Goal: Transaction & Acquisition: Purchase product/service

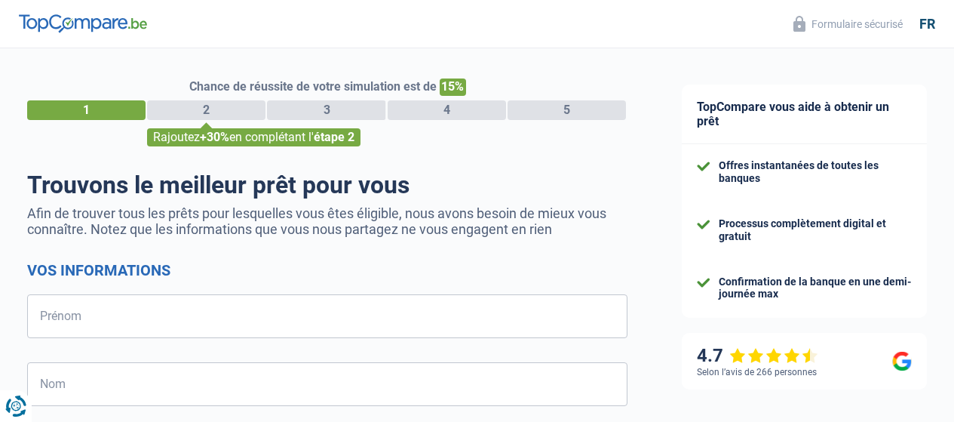
select select "32"
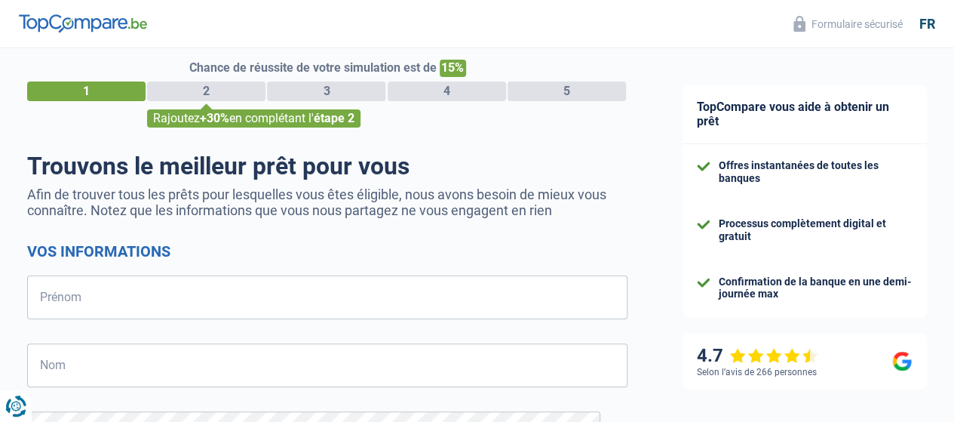
scroll to position [57, 0]
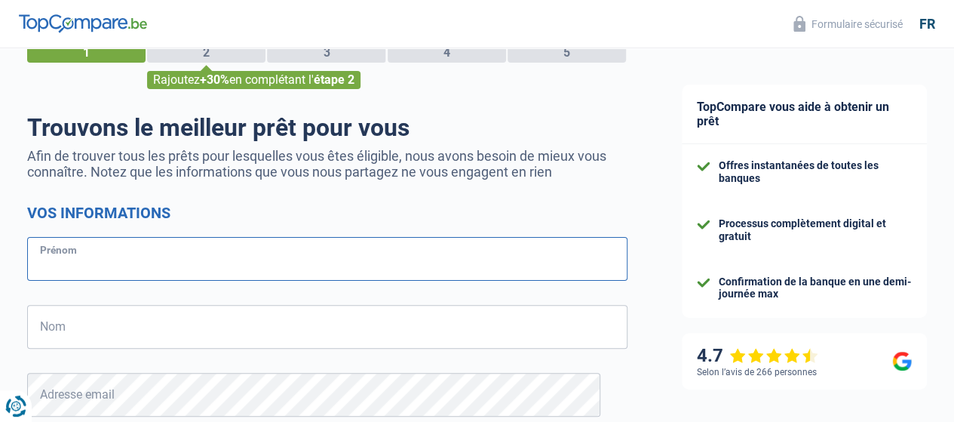
click at [81, 238] on input "Prénom" at bounding box center [327, 259] width 601 height 44
type input "Caroline"
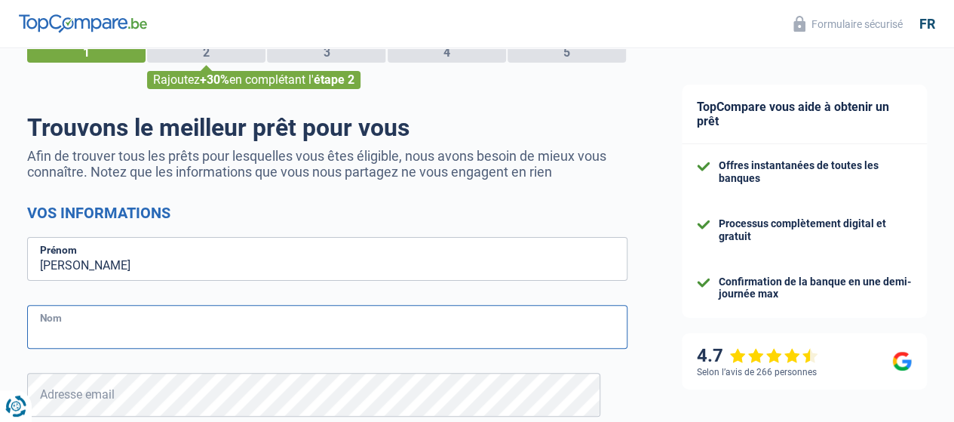
type input "Reuland"
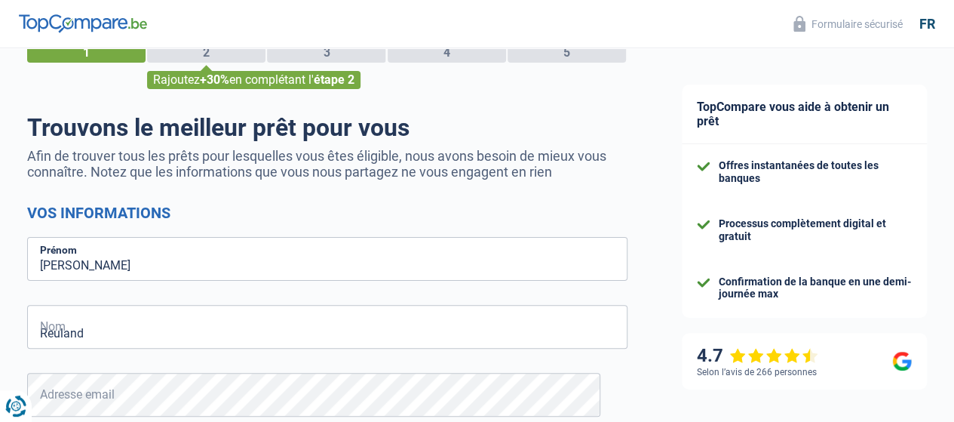
type input "477981731"
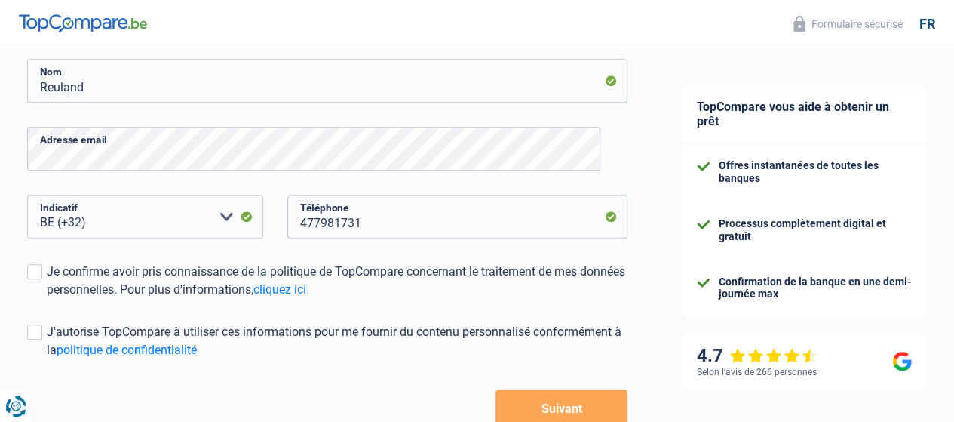
scroll to position [314, 0]
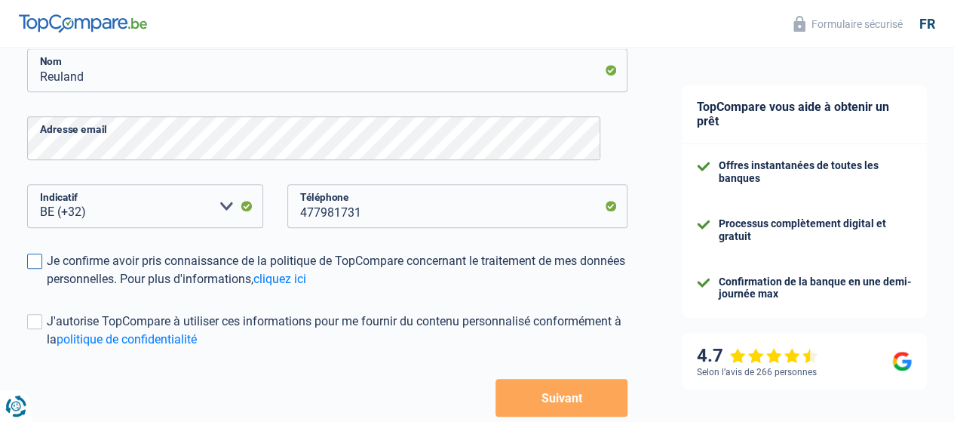
click at [42, 260] on span at bounding box center [34, 260] width 15 height 15
click at [47, 288] on input "Je confirme avoir pris connaissance de la politique de TopCompare concernant le…" at bounding box center [47, 288] width 0 height 0
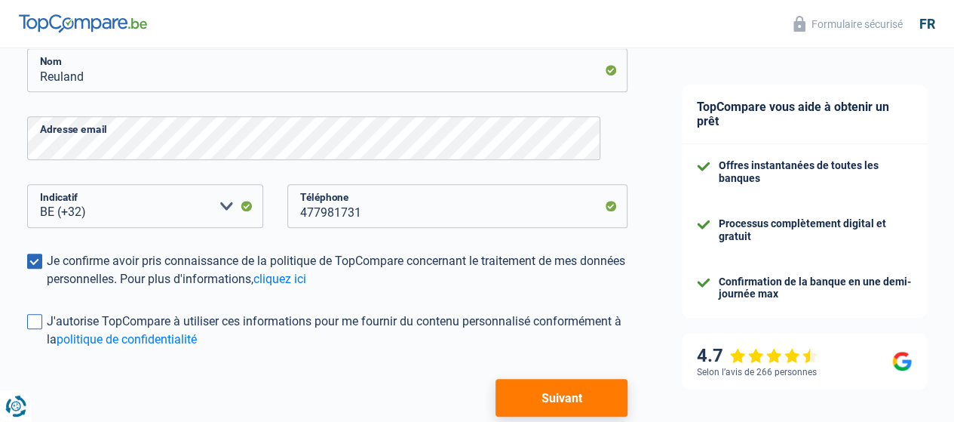
click at [42, 325] on span at bounding box center [34, 321] width 15 height 15
click at [47, 349] on input "J'autorise TopCompare à utiliser ces informations pour me fournir du contenu pe…" at bounding box center [47, 349] width 0 height 0
click at [545, 390] on button "Suivant" at bounding box center [562, 398] width 132 height 38
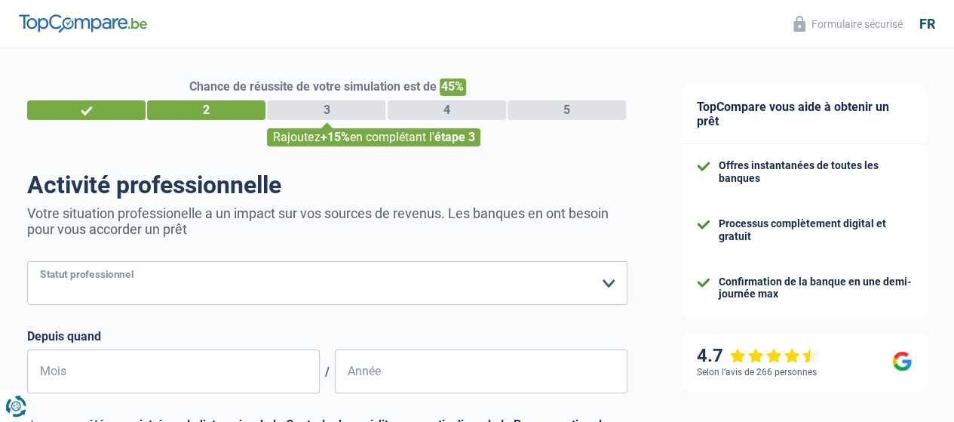
click at [220, 292] on select "Ouvrier Employé privé Employé public Invalide Indépendant Pensionné Chômeur Mut…" at bounding box center [327, 283] width 601 height 44
select select "privateEmployee"
click at [40, 263] on select "Ouvrier Employé privé Employé public Invalide Indépendant Pensionné Chômeur Mut…" at bounding box center [327, 283] width 601 height 44
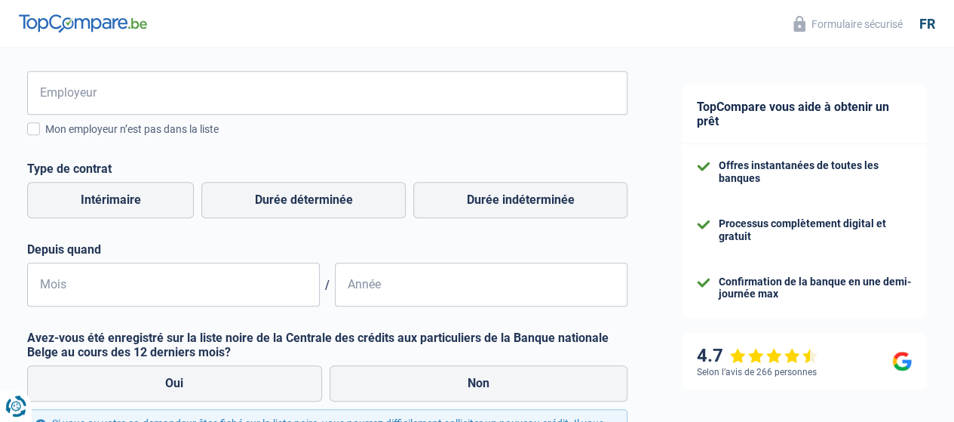
scroll to position [330, 0]
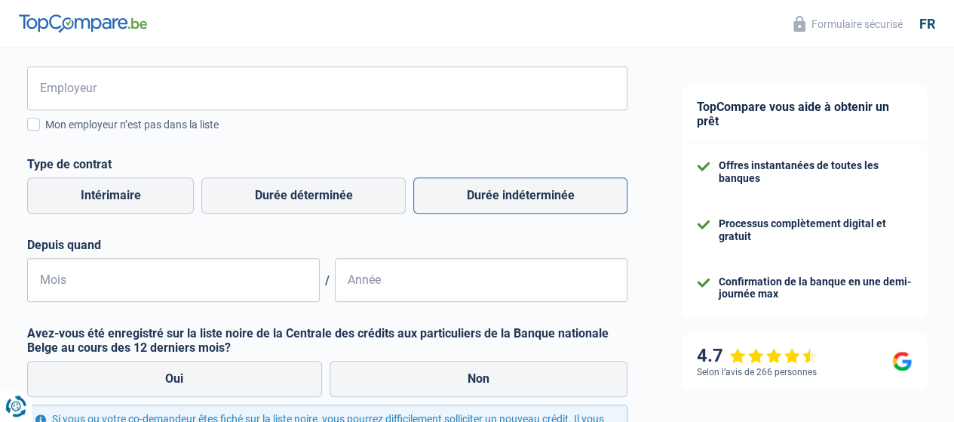
click at [501, 198] on label "Durée indéterminée" at bounding box center [520, 195] width 214 height 36
click at [501, 198] on input "Durée indéterminée" at bounding box center [520, 195] width 214 height 36
radio input "true"
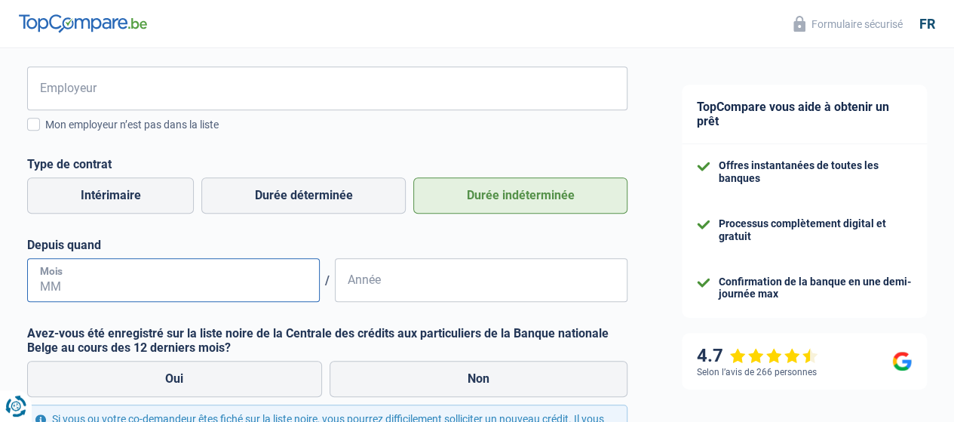
click at [159, 277] on input "Mois" at bounding box center [173, 280] width 293 height 44
click at [386, 291] on input "Année" at bounding box center [481, 280] width 293 height 44
type input "2009"
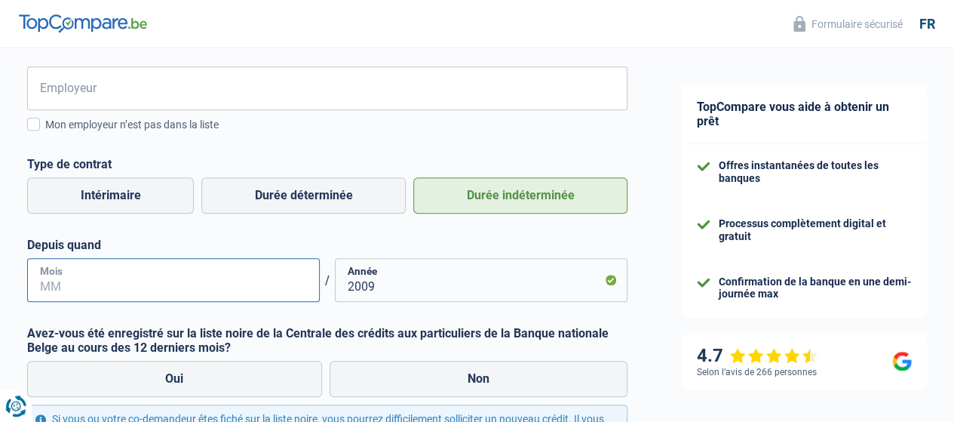
click at [275, 292] on input "Mois" at bounding box center [173, 280] width 293 height 44
type input "01"
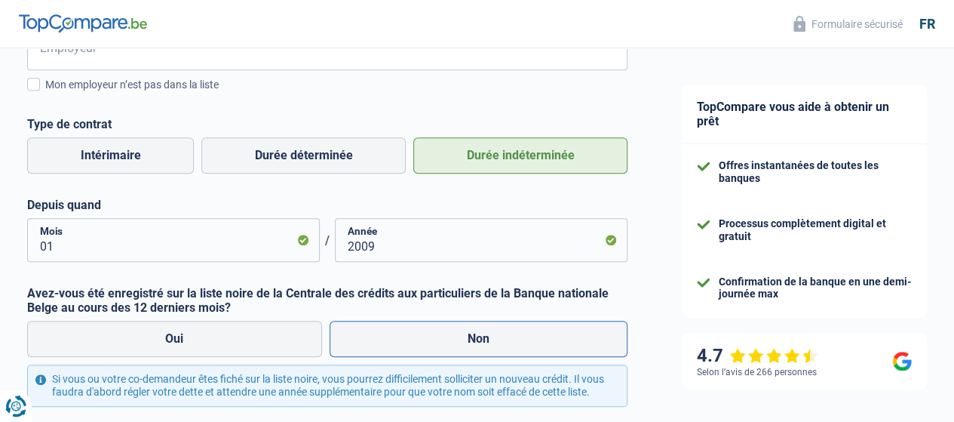
click at [487, 339] on label "Non" at bounding box center [479, 339] width 299 height 36
click at [487, 339] on input "Non" at bounding box center [479, 339] width 299 height 36
radio input "true"
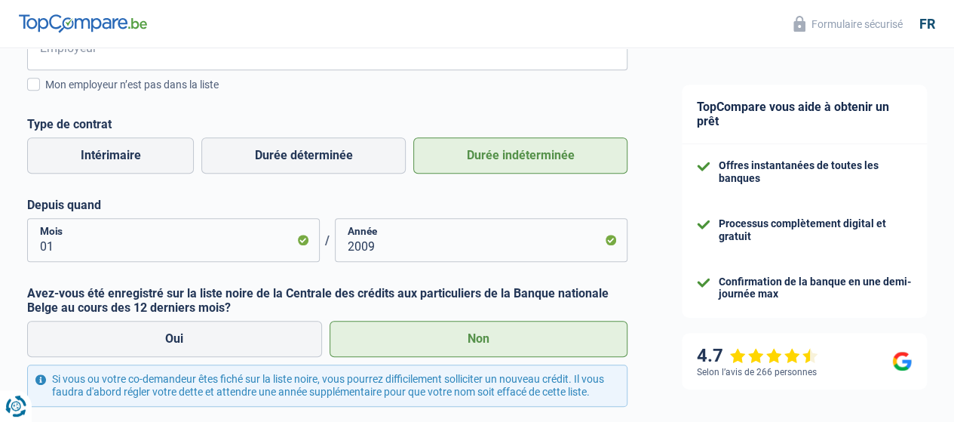
scroll to position [518, 0]
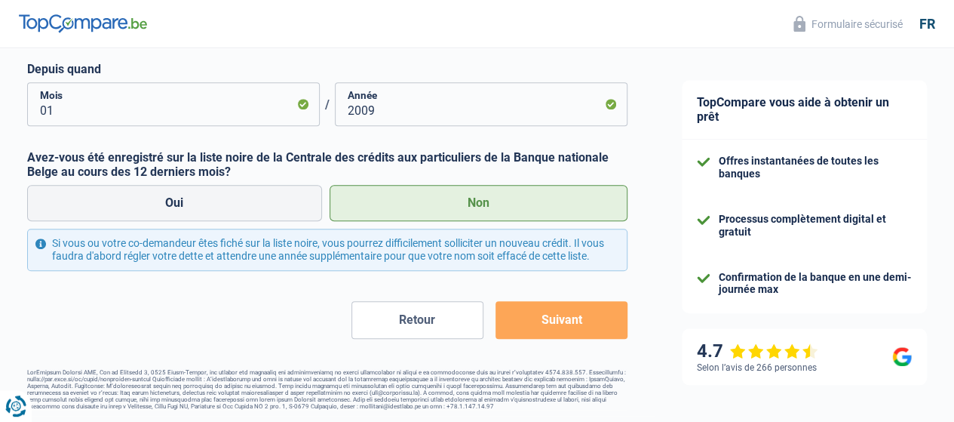
click at [528, 322] on button "Suivant" at bounding box center [562, 320] width 132 height 38
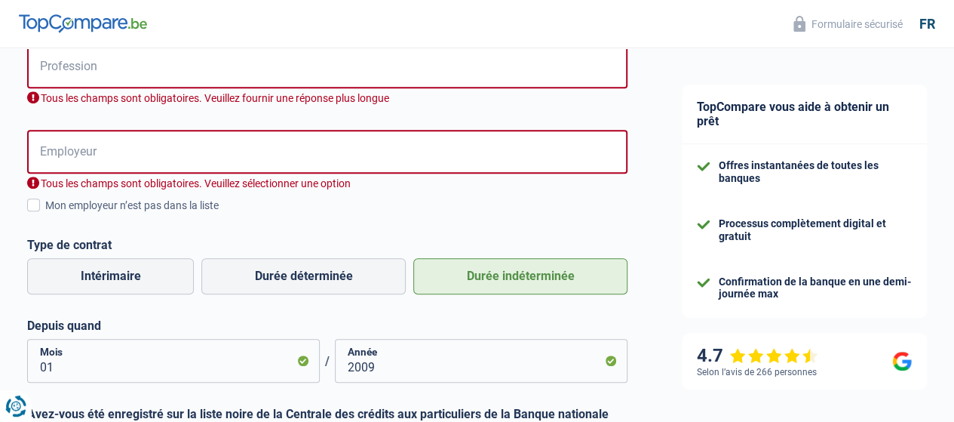
scroll to position [279, 0]
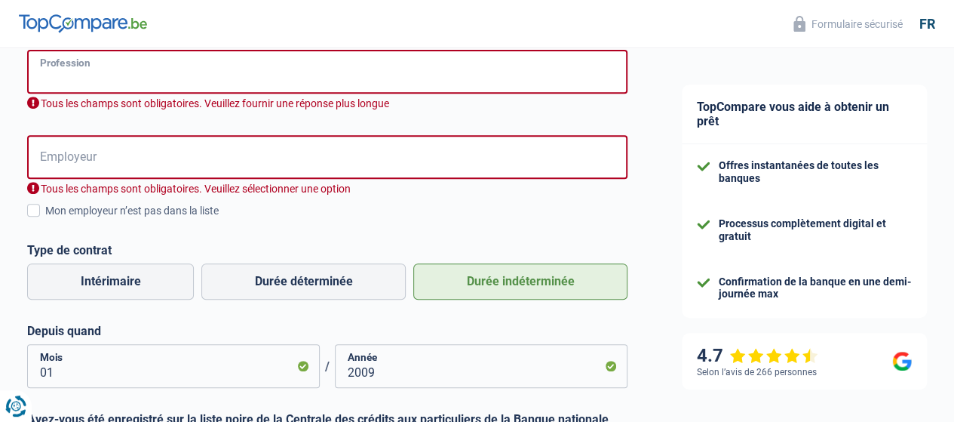
click at [74, 71] on input "Profession" at bounding box center [327, 72] width 601 height 44
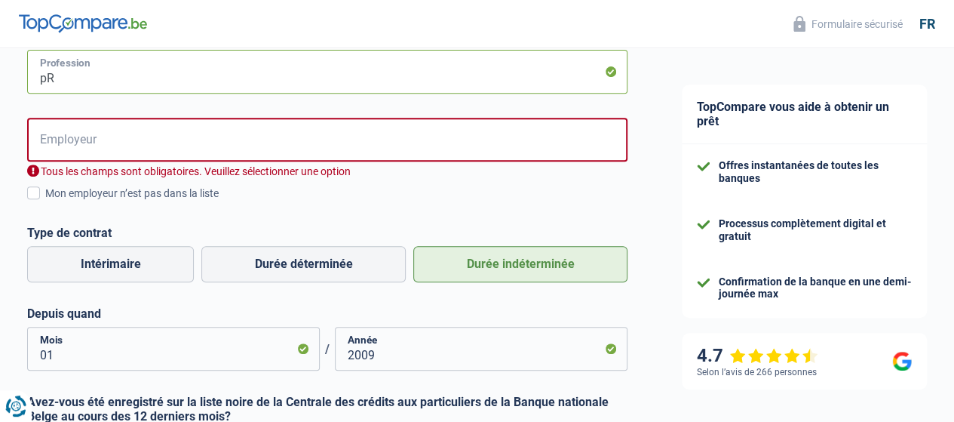
type input "p"
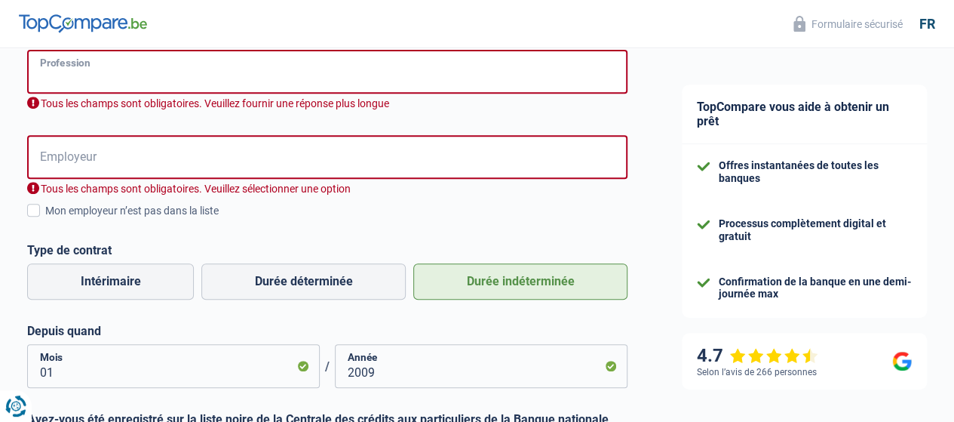
type input "p"
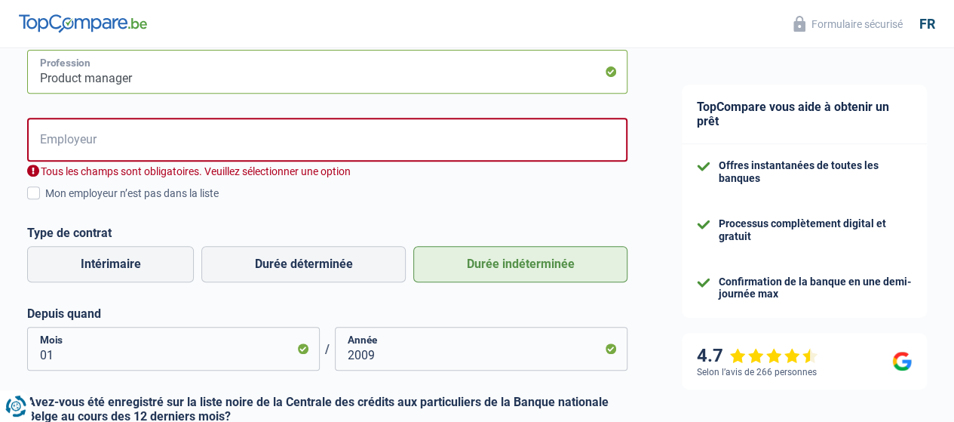
type input "Product manager"
click at [88, 146] on input "Employeur" at bounding box center [327, 140] width 601 height 44
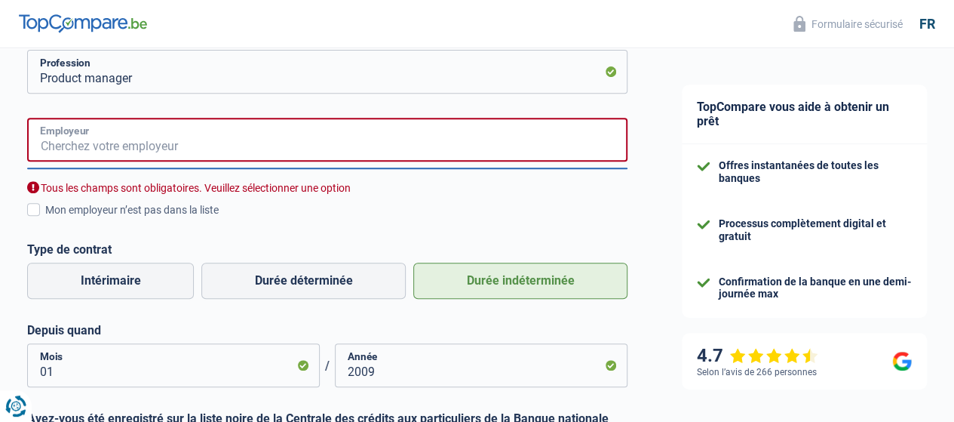
click at [88, 146] on input "Employeur" at bounding box center [327, 140] width 601 height 44
click at [44, 202] on label "Mon employeur n’est pas dans la liste" at bounding box center [327, 209] width 601 height 17
click at [45, 218] on input "Mon employeur n’est pas dans la liste" at bounding box center [45, 218] width 0 height 0
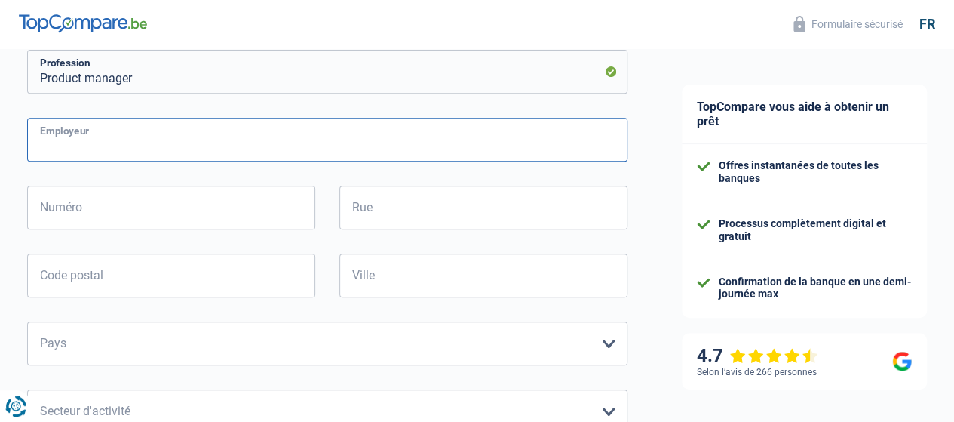
click at [194, 136] on input "Employeur" at bounding box center [327, 140] width 601 height 44
click at [164, 141] on input "Employeur" at bounding box center [327, 140] width 601 height 44
type input "f"
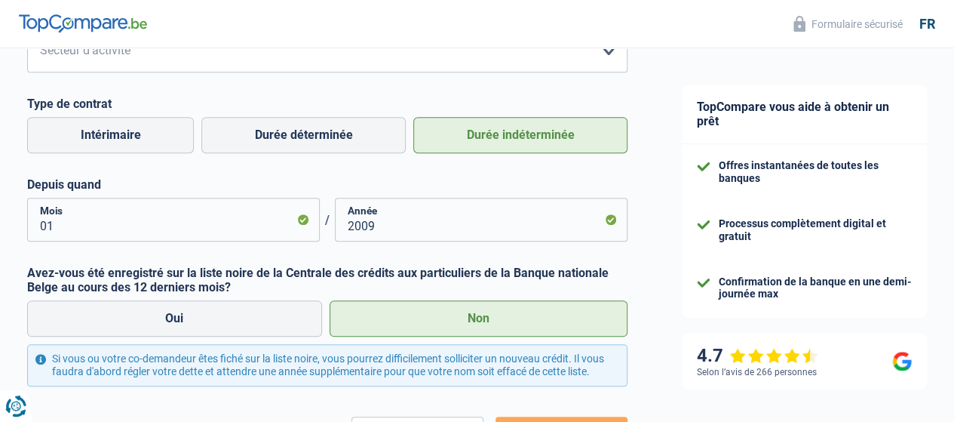
scroll to position [771, 0]
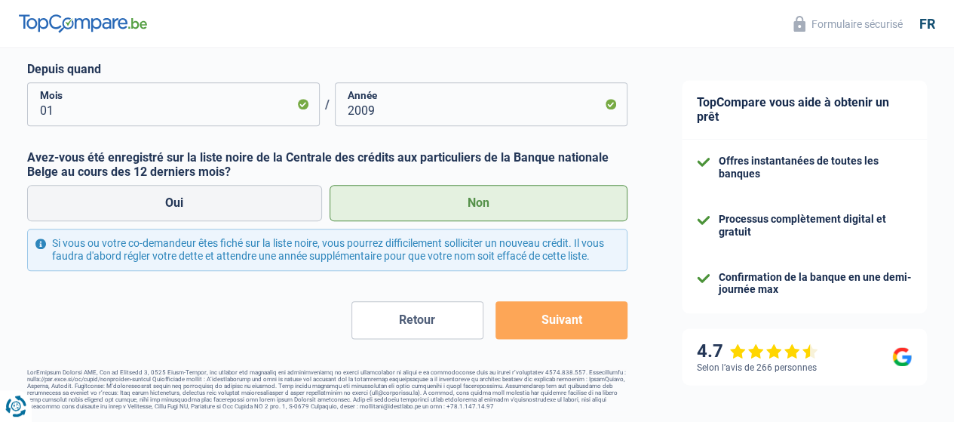
type input "FCR Media"
click at [564, 318] on button "Suivant" at bounding box center [562, 320] width 132 height 38
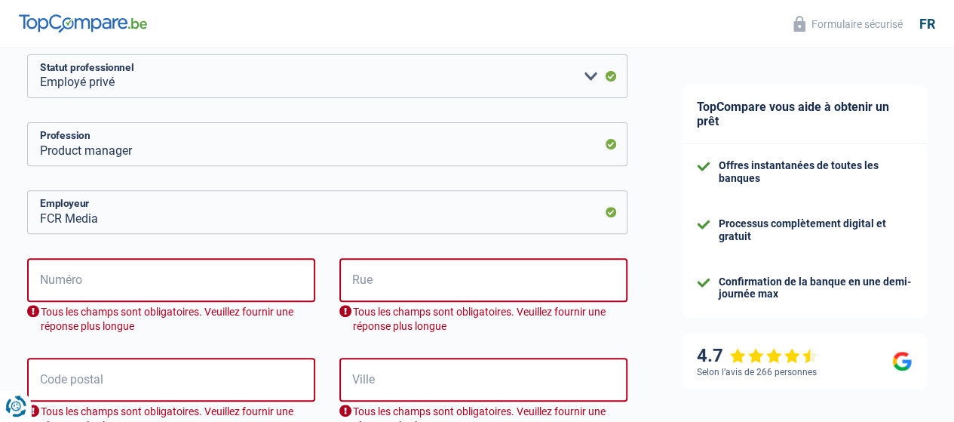
scroll to position [201, 0]
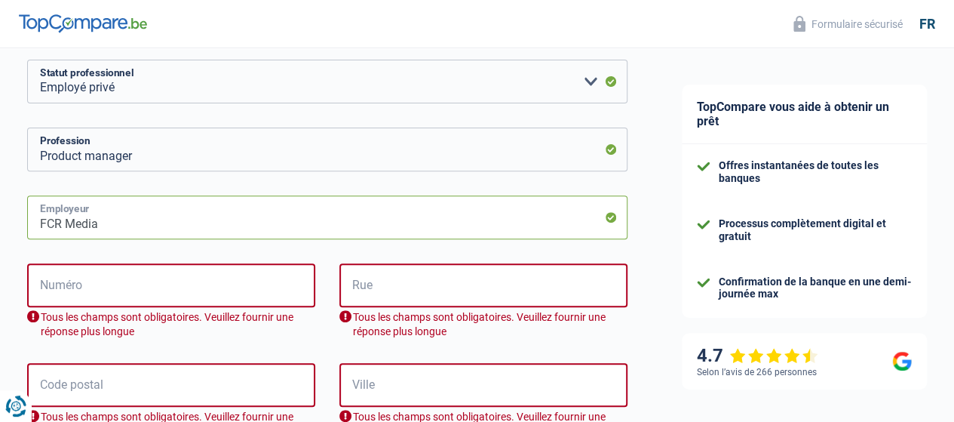
click at [586, 226] on input "FCR Media" at bounding box center [327, 217] width 601 height 44
click at [127, 292] on input "Numéro" at bounding box center [171, 285] width 288 height 44
type input "!"
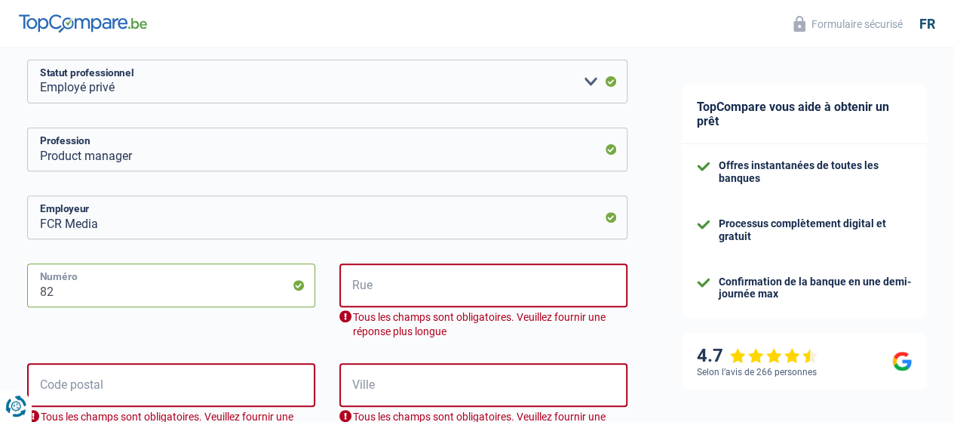
type input "82"
click at [385, 299] on input "Rue" at bounding box center [483, 285] width 288 height 44
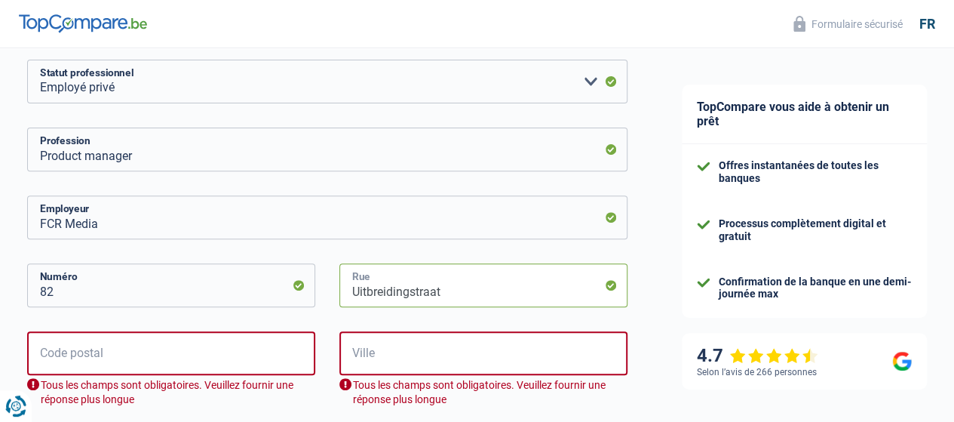
type input "Uitbreidingstraat"
click at [220, 352] on input "Code postal" at bounding box center [171, 353] width 288 height 44
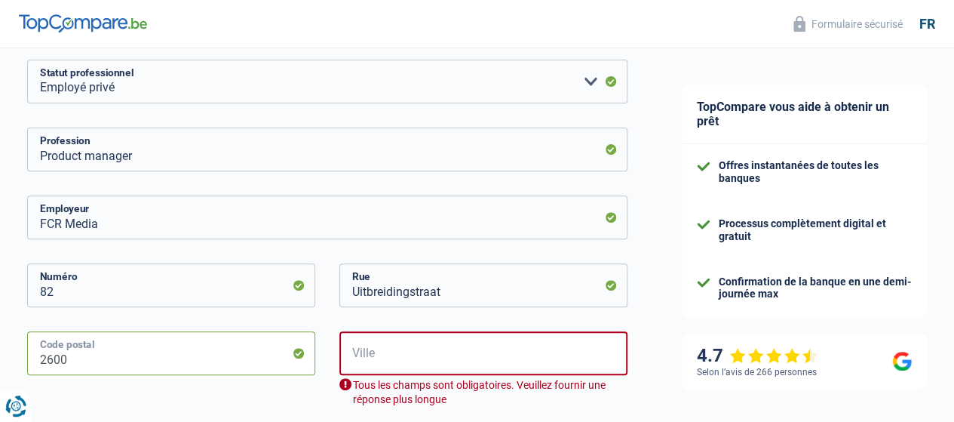
type input "2600"
click at [378, 367] on input "Ville" at bounding box center [483, 353] width 288 height 44
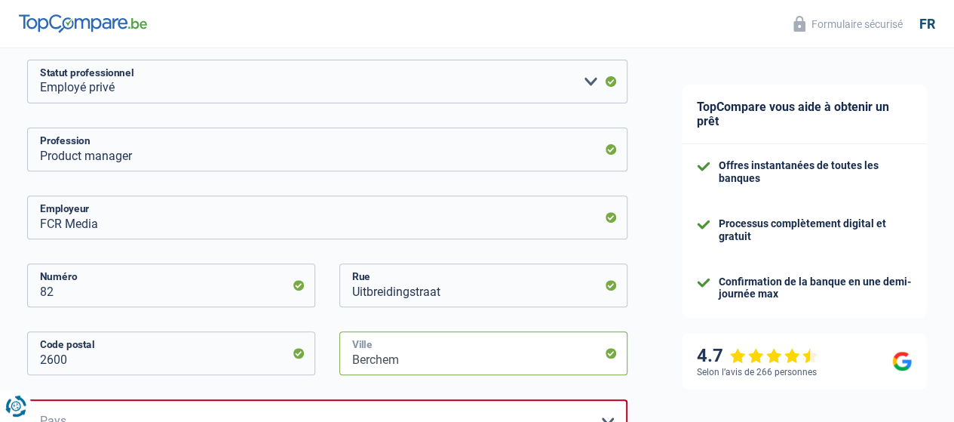
scroll to position [320, 0]
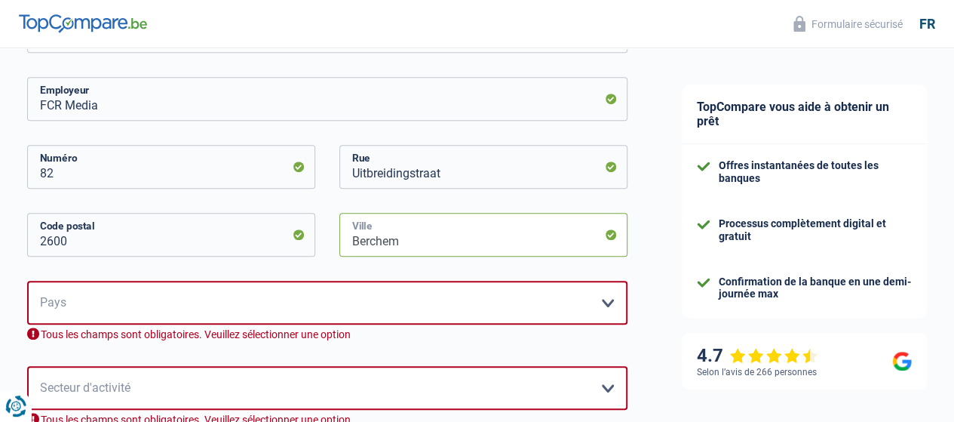
type input "Berchem"
click at [510, 306] on select "Belgique France Allemagne Italie Luxembourg Pays-Bas Espagne Suisse Veuillez sé…" at bounding box center [327, 303] width 601 height 44
select select "BE"
click at [40, 282] on select "Belgique France Allemagne Italie Luxembourg Pays-Bas Espagne Suisse Veuillez sé…" at bounding box center [327, 303] width 601 height 44
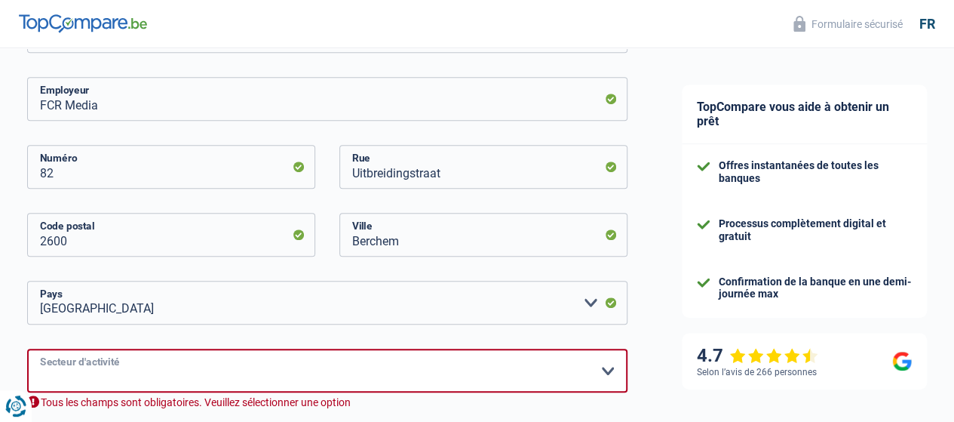
click at [127, 382] on select "Agriculture/Pêche Industrie Horeca Courier/Fitness/Taxi Construction Banques/As…" at bounding box center [327, 371] width 601 height 44
click at [40, 350] on select "Agriculture/Pêche Industrie Horeca Courier/Fitness/Taxi Construction Banques/As…" at bounding box center [327, 371] width 601 height 44
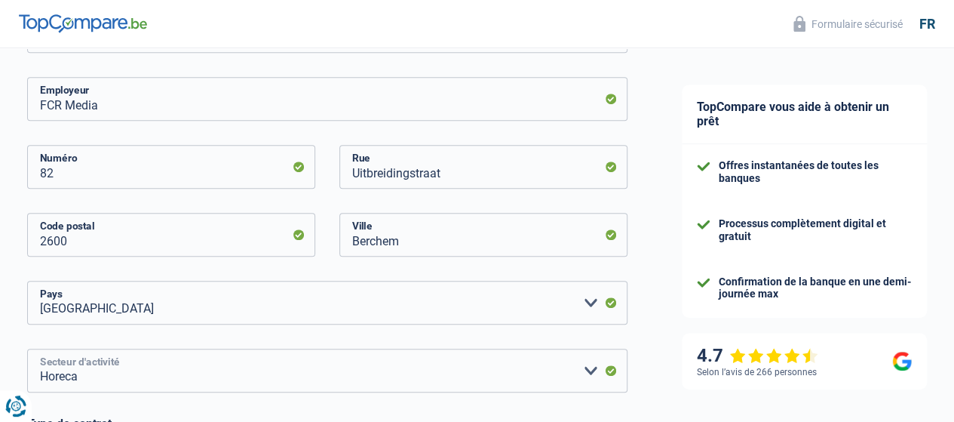
click at [167, 381] on select "Agriculture/Pêche Industrie Horeca Courier/Fitness/Taxi Construction Banques/As…" at bounding box center [327, 371] width 601 height 44
click at [40, 350] on select "Agriculture/Pêche Industrie Horeca Courier/Fitness/Taxi Construction Banques/As…" at bounding box center [327, 371] width 601 height 44
click at [163, 392] on select "Agriculture/Pêche Industrie Horeca Courier/Fitness/Taxi Construction Banques/As…" at bounding box center [327, 371] width 601 height 44
select select "bigCompanies"
click at [40, 350] on select "Agriculture/Pêche Industrie Horeca Courier/Fitness/Taxi Construction Banques/As…" at bounding box center [327, 371] width 601 height 44
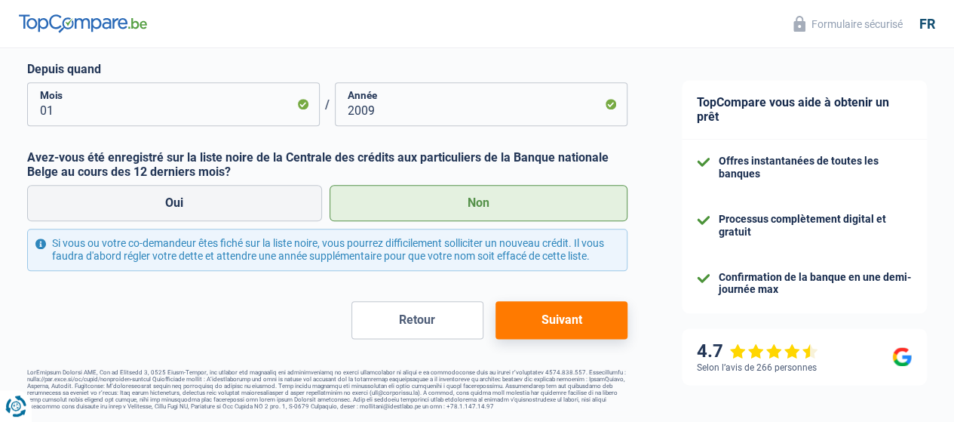
scroll to position [771, 0]
click at [558, 312] on button "Suivant" at bounding box center [562, 320] width 132 height 38
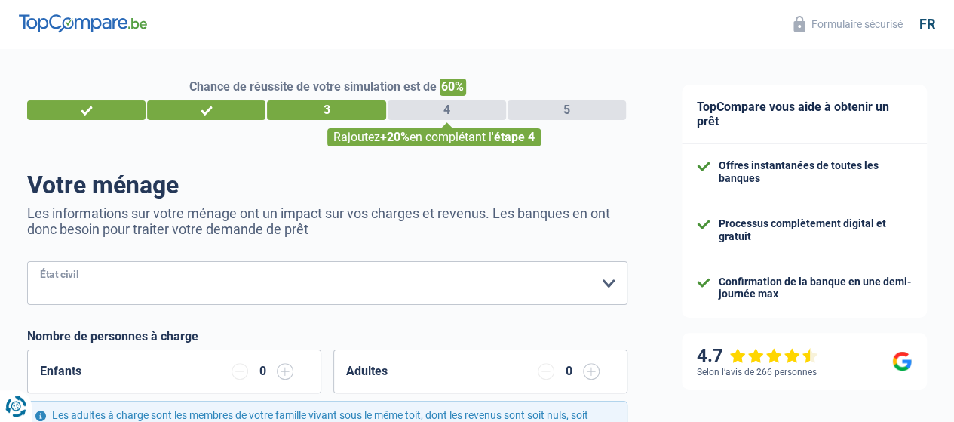
click at [186, 269] on select "Célibataire Marié(e) Cohabitant(e) légal(e) Divorcé(e) Veuf(ve) Séparé (de fait…" at bounding box center [327, 283] width 601 height 44
select select "cohabitation"
click at [40, 263] on select "Célibataire Marié(e) Cohabitant(e) légal(e) Divorcé(e) Veuf(ve) Séparé (de fait…" at bounding box center [327, 283] width 601 height 44
click at [284, 371] on input "button" at bounding box center [285, 371] width 17 height 17
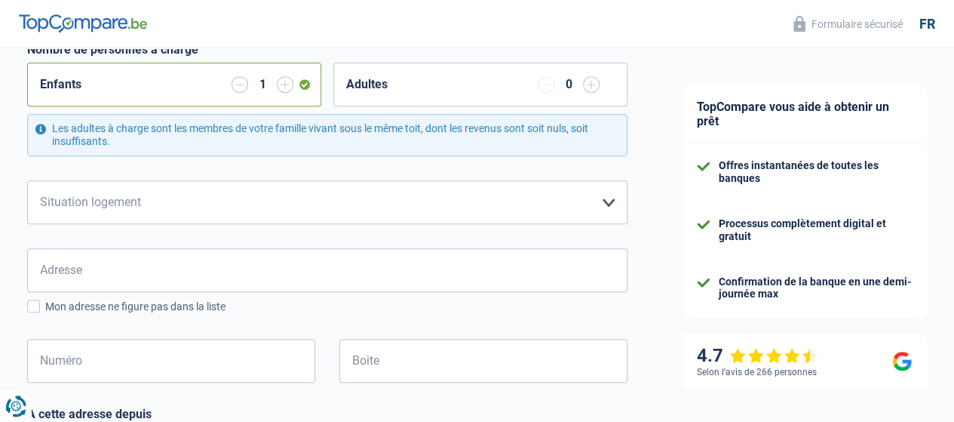
scroll to position [288, 0]
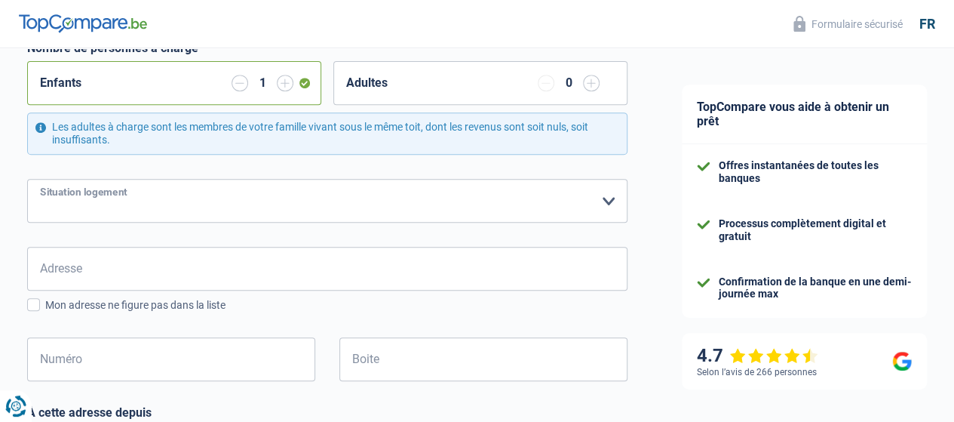
click at [579, 201] on select "Locataire Propriétaire avec prêt hypothécaire Propriétaire sans prêt hypothécai…" at bounding box center [327, 201] width 601 height 44
select select "ownerWithMortgage"
click at [40, 179] on select "Locataire Propriétaire avec prêt hypothécaire Propriétaire sans prêt hypothécai…" at bounding box center [327, 201] width 601 height 44
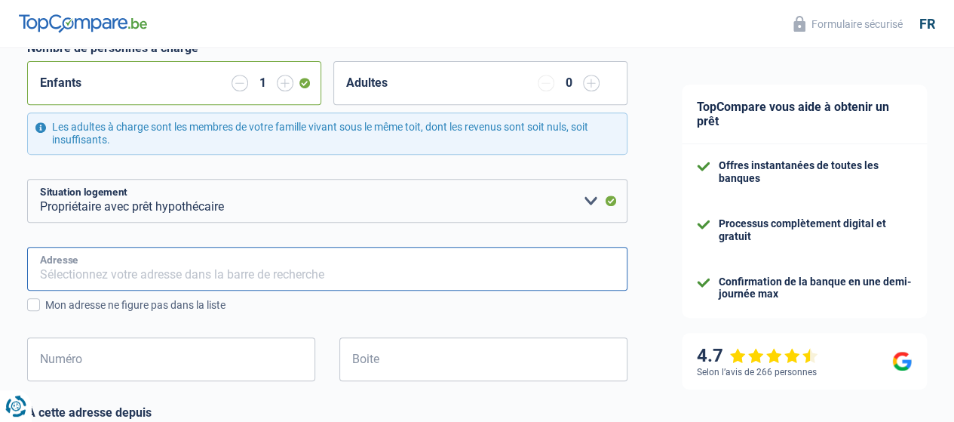
click at [131, 256] on input "Adresse" at bounding box center [327, 269] width 601 height 44
type input "Boulevard Piercot 30 / 41"
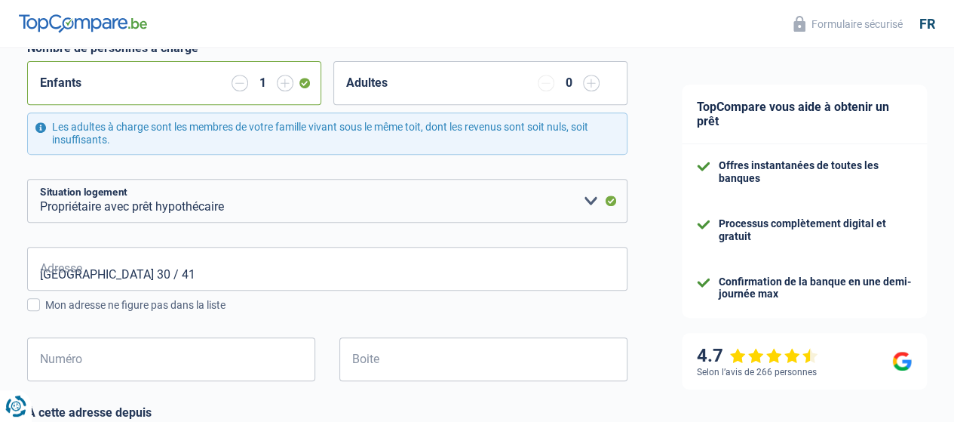
type input "Belgium"
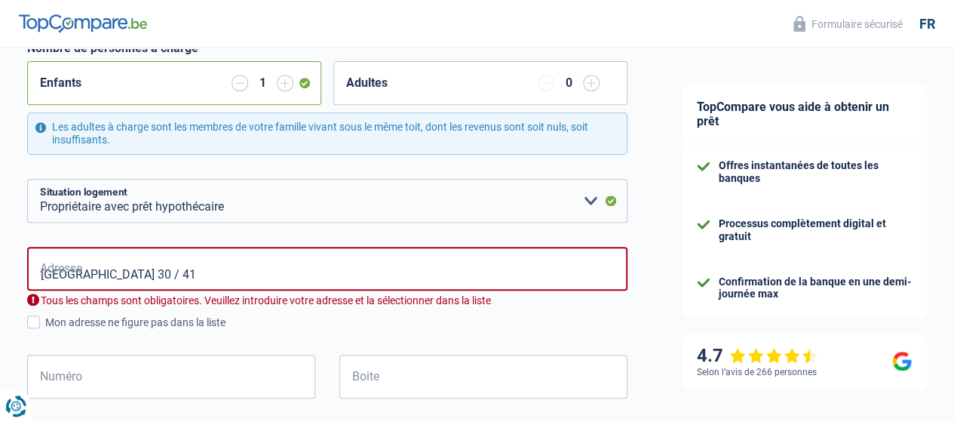
type input "Belgium"
click at [212, 272] on input "Boulevard Piercot 30 / 41" at bounding box center [327, 269] width 601 height 44
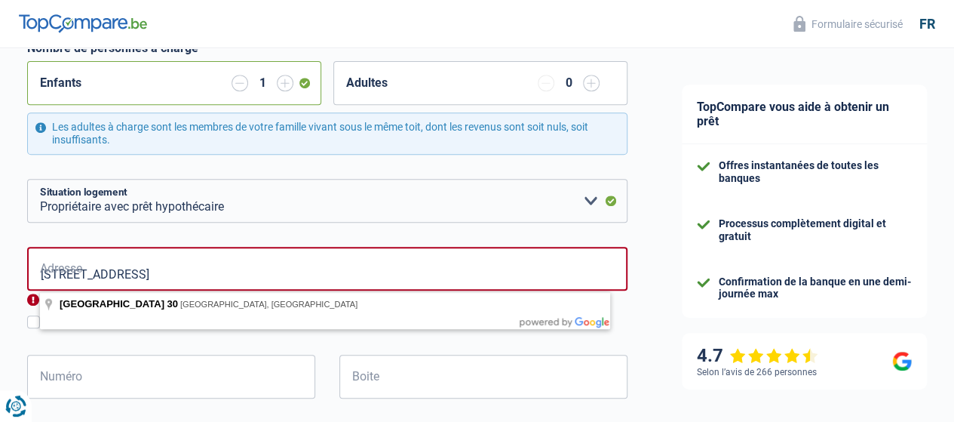
type input "Boulevard Piercot, 4000, Liège, BE"
type input "30"
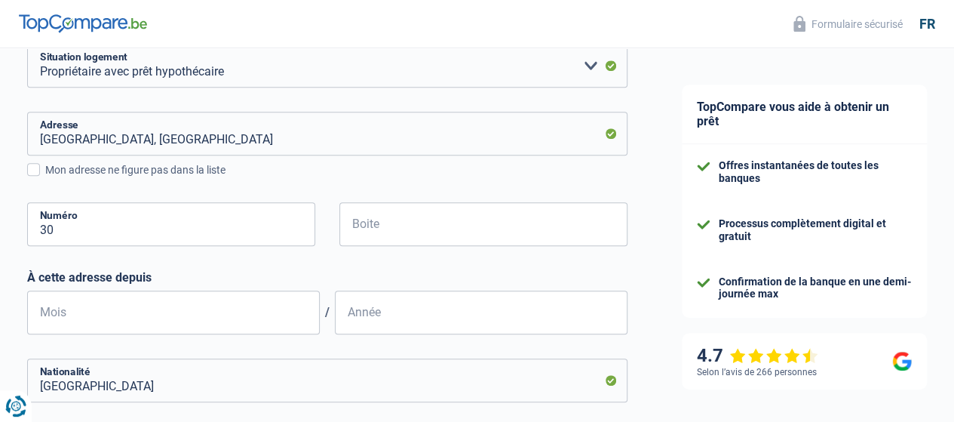
scroll to position [435, 0]
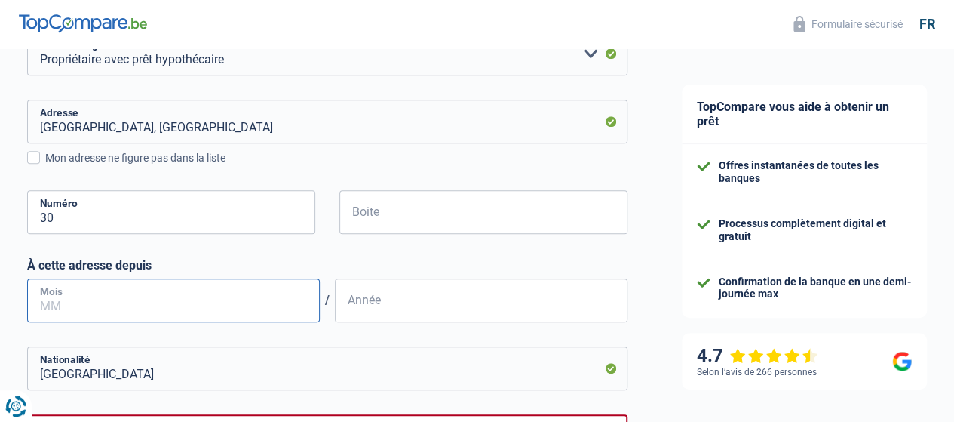
click at [232, 303] on input "Mois" at bounding box center [173, 300] width 293 height 44
click at [113, 301] on input "Mois" at bounding box center [173, 300] width 293 height 44
click at [76, 313] on input "Mois" at bounding box center [173, 300] width 293 height 44
type input "02"
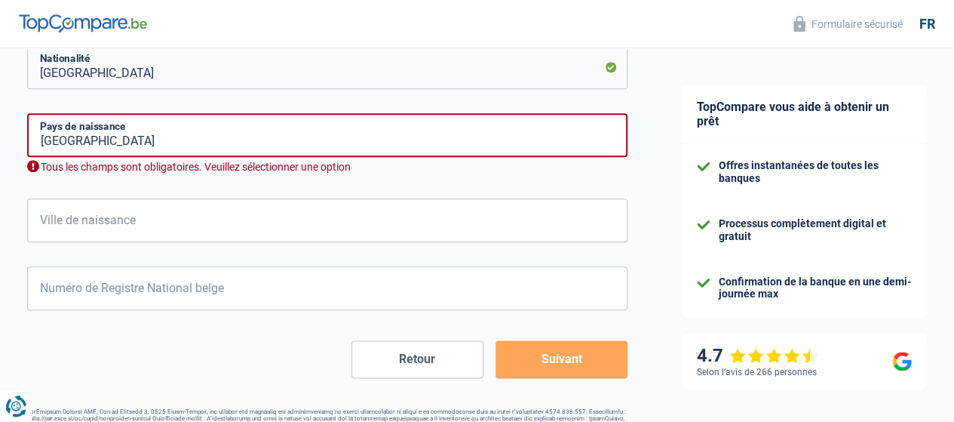
scroll to position [763, 0]
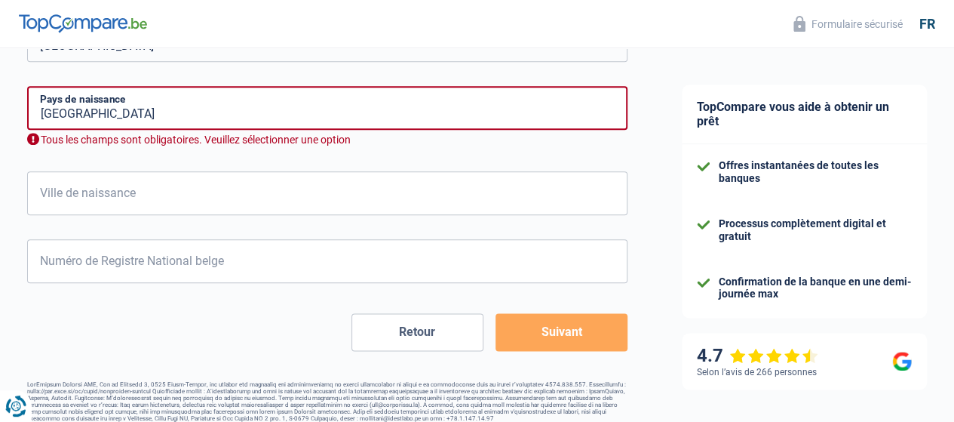
type input "2024"
click at [558, 331] on button "Suivant" at bounding box center [562, 332] width 132 height 38
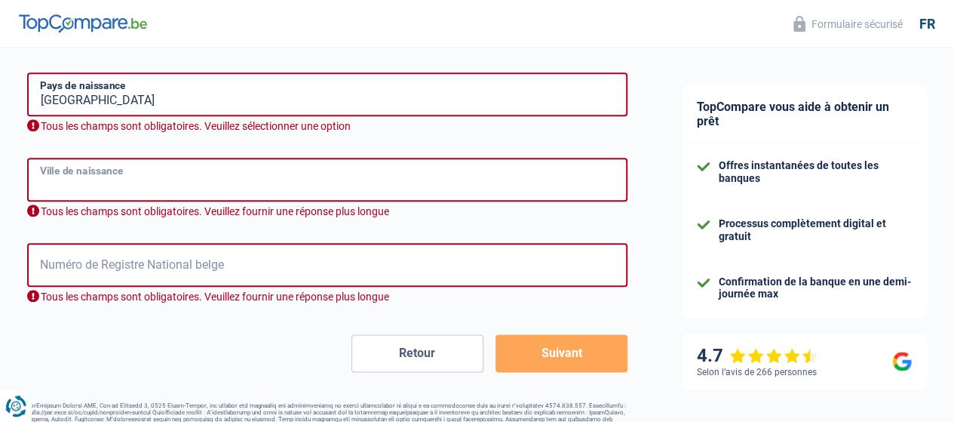
click at [260, 166] on input "Ville de naissance" at bounding box center [327, 180] width 601 height 44
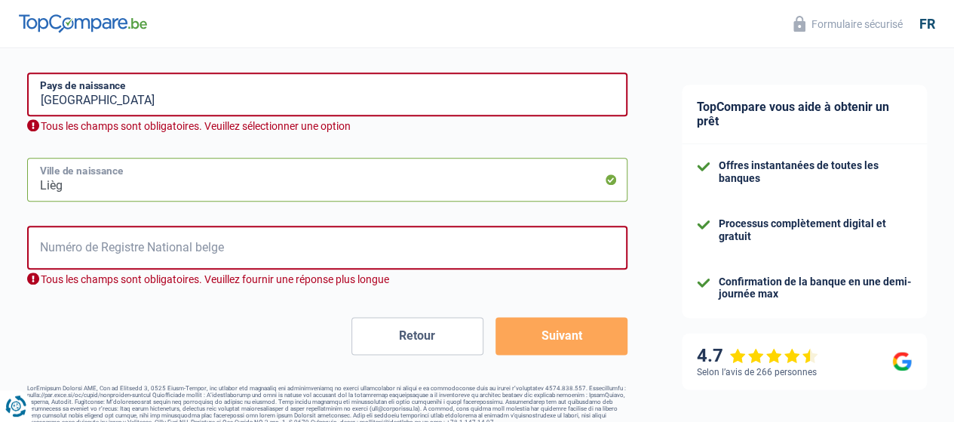
type input "Liège"
type input "41"
type input "Liège"
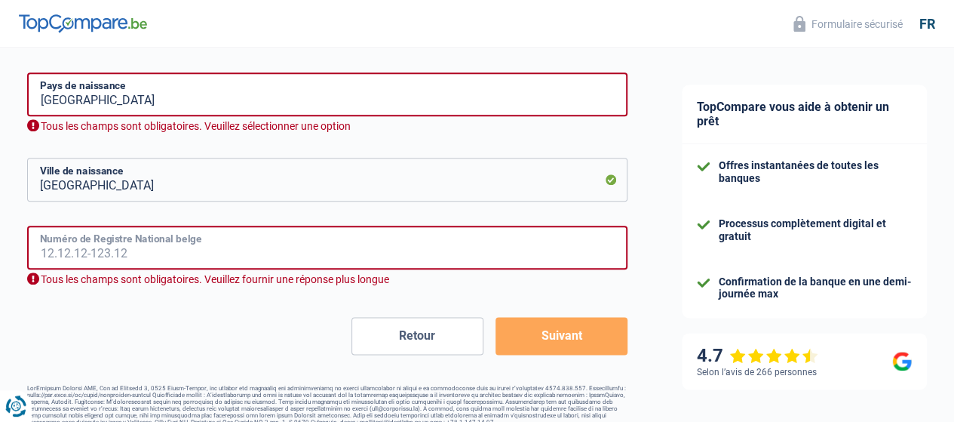
click at [95, 251] on input "Numéro de Registre National belge" at bounding box center [327, 248] width 601 height 44
click at [95, 251] on input "85" at bounding box center [327, 248] width 601 height 44
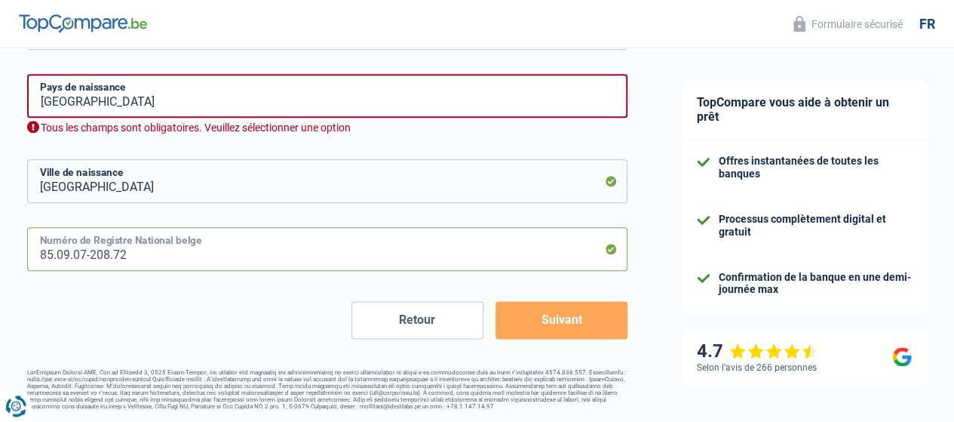
type input "85.09.07-208.72"
click at [558, 330] on button "Suivant" at bounding box center [562, 320] width 132 height 38
click at [551, 317] on button "Suivant" at bounding box center [562, 320] width 132 height 38
click at [103, 97] on input "Belgium" at bounding box center [327, 96] width 601 height 44
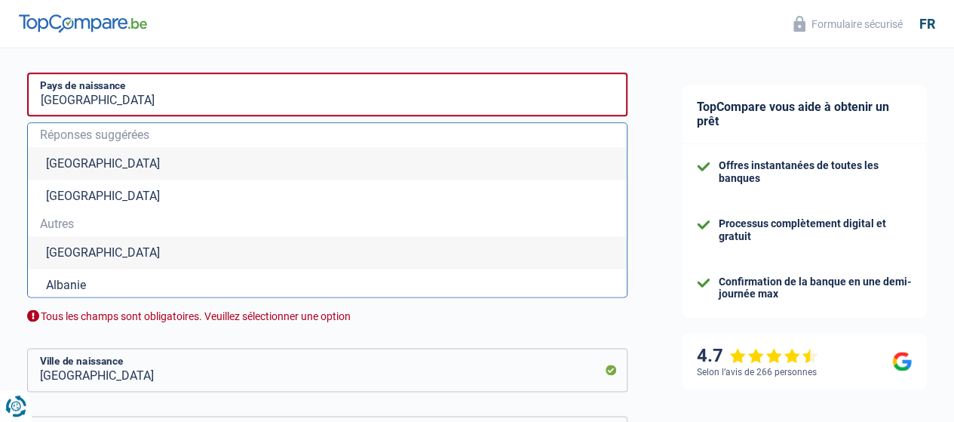
click at [89, 164] on li "Belgique" at bounding box center [327, 163] width 599 height 32
type input "Belgique"
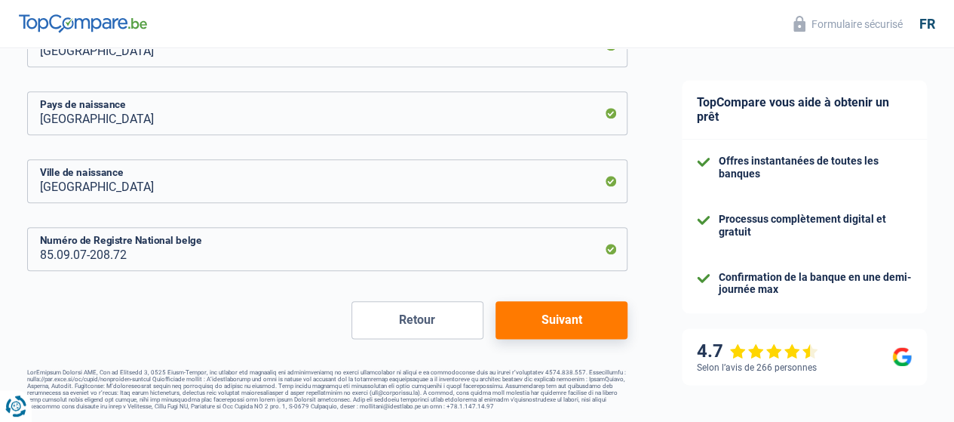
scroll to position [760, 0]
click at [564, 310] on button "Suivant" at bounding box center [562, 320] width 132 height 38
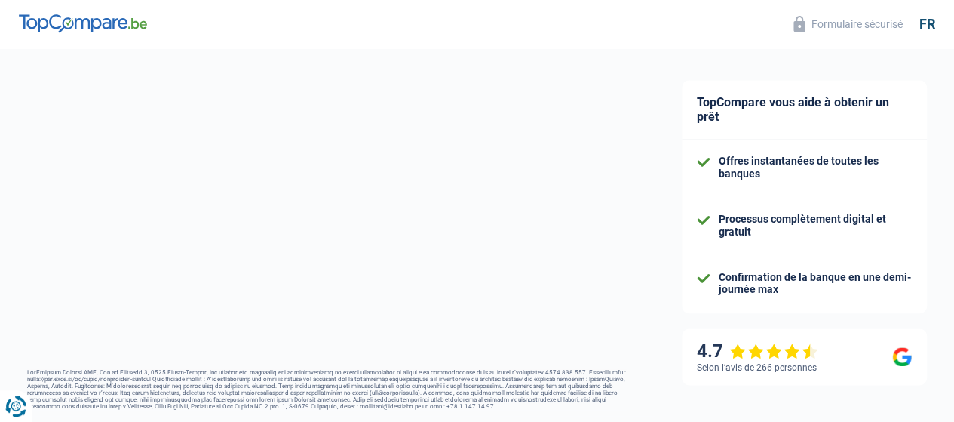
select select "familyAllowances"
select select "netSalary"
select select "mealVouchers"
select select "mortgage"
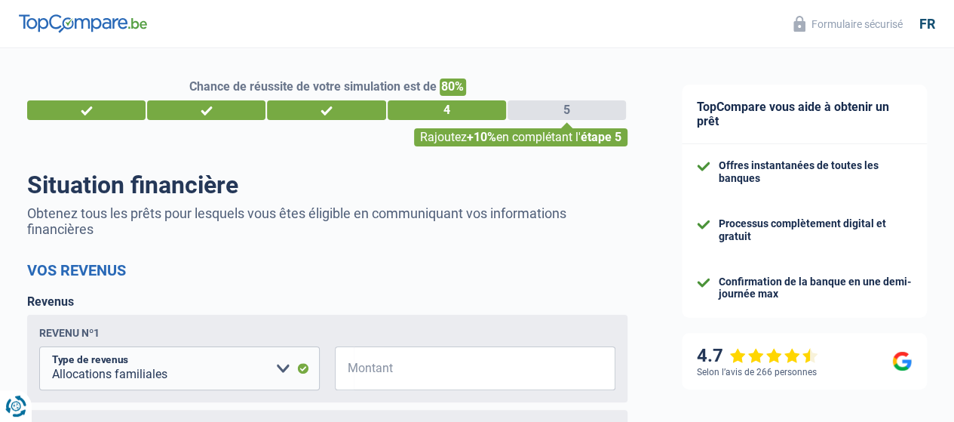
scroll to position [231, 0]
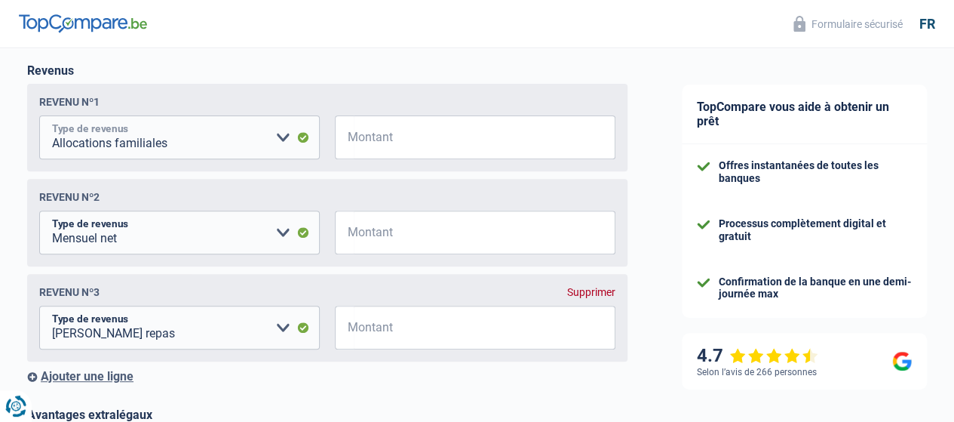
click at [267, 135] on select "Allocation d'handicap Allocations chômage Allocations familiales Chèques repas …" at bounding box center [179, 137] width 281 height 44
click at [52, 117] on select "Allocation d'handicap Allocations chômage Allocations familiales Chèques repas …" at bounding box center [179, 137] width 281 height 44
click at [397, 137] on input "Montant" at bounding box center [485, 137] width 262 height 44
type input "190"
click at [190, 233] on select "Allocation d'handicap Allocations chômage Allocations familiales Chèques repas …" at bounding box center [179, 232] width 281 height 44
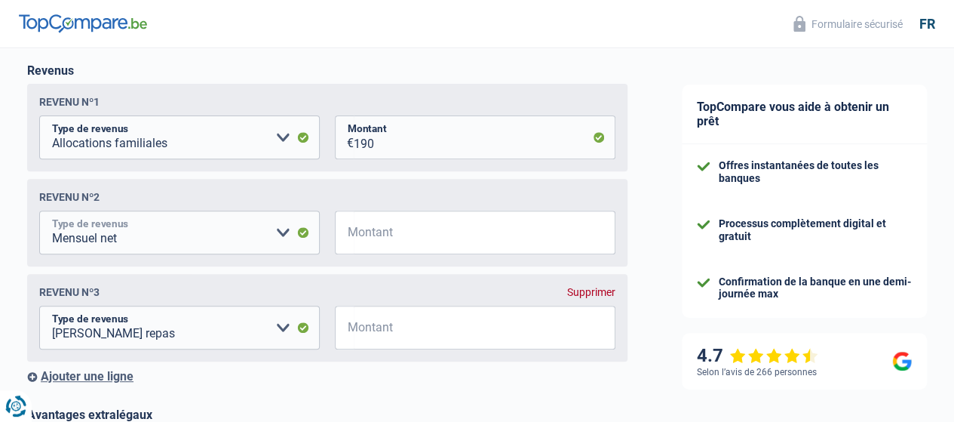
click at [52, 213] on select "Allocation d'handicap Allocations chômage Allocations familiales Chèques repas …" at bounding box center [179, 232] width 281 height 44
click at [164, 78] on div "Revenus Revenu nº1 Allocation d'handicap Allocations chômage Allocations famili…" at bounding box center [327, 223] width 601 height 320
click at [413, 253] on input "Montant" at bounding box center [485, 232] width 262 height 44
type input "3.100"
click at [440, 346] on input "Montant" at bounding box center [485, 328] width 262 height 44
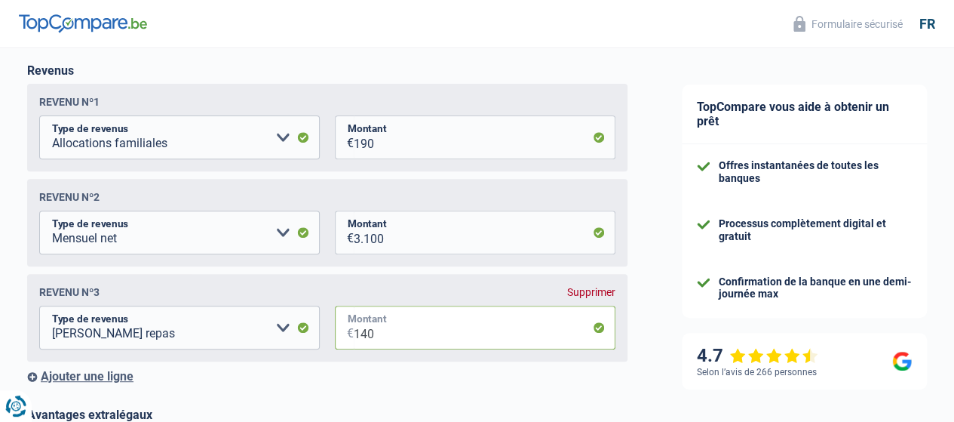
type input "140"
drag, startPoint x: 951, startPoint y: 165, endPoint x: 961, endPoint y: 166, distance: 10.6
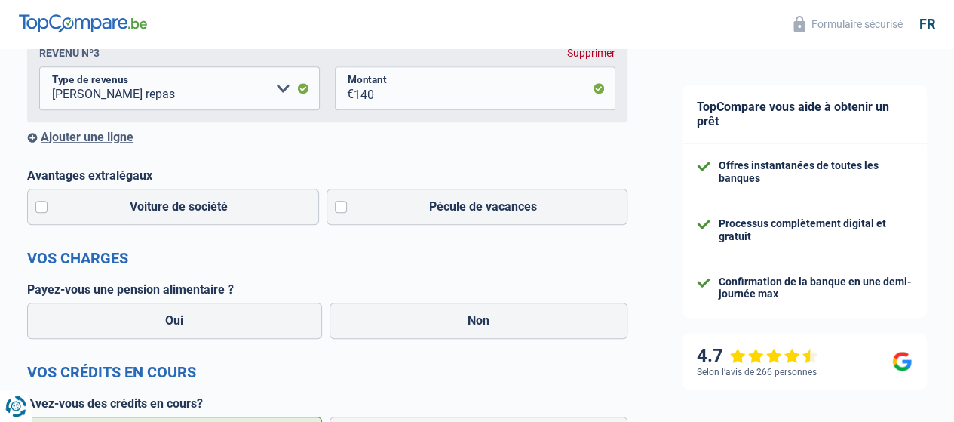
scroll to position [484, 0]
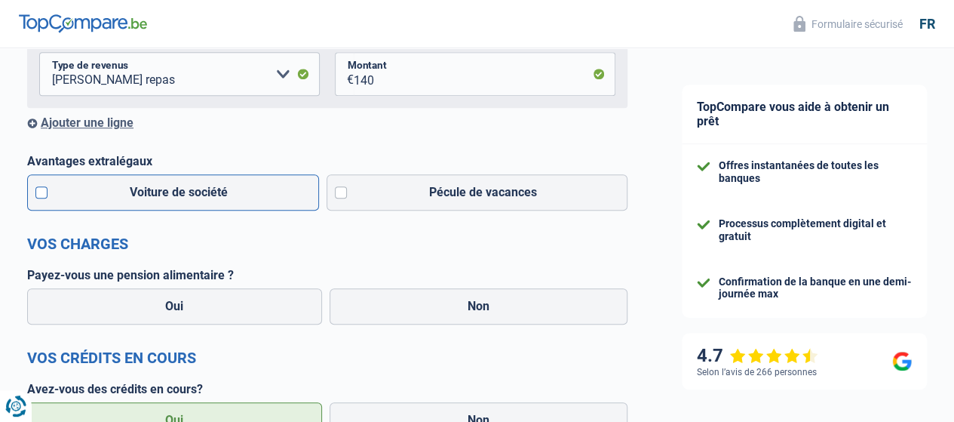
click at [263, 194] on label "Voiture de société" at bounding box center [173, 192] width 292 height 36
click at [263, 194] on input "Voiture de société" at bounding box center [173, 192] width 292 height 36
checkbox input "true"
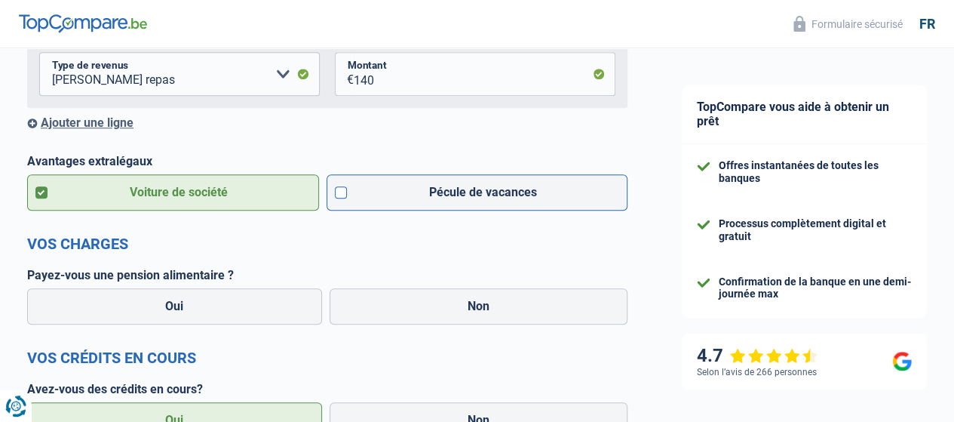
click at [509, 208] on label "Pécule de vacances" at bounding box center [478, 192] width 302 height 36
click at [509, 208] on input "Pécule de vacances" at bounding box center [478, 192] width 302 height 36
checkbox input "true"
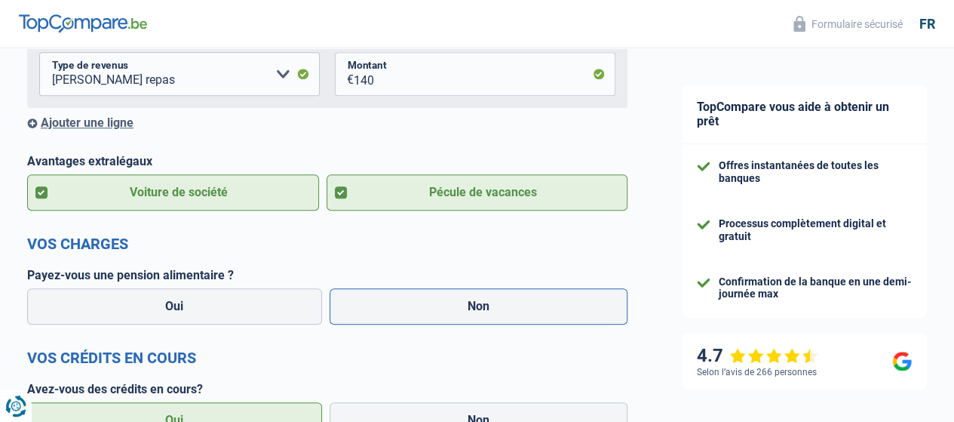
click at [435, 324] on label "Non" at bounding box center [479, 306] width 299 height 36
click at [435, 324] on input "Non" at bounding box center [479, 306] width 299 height 36
radio input "true"
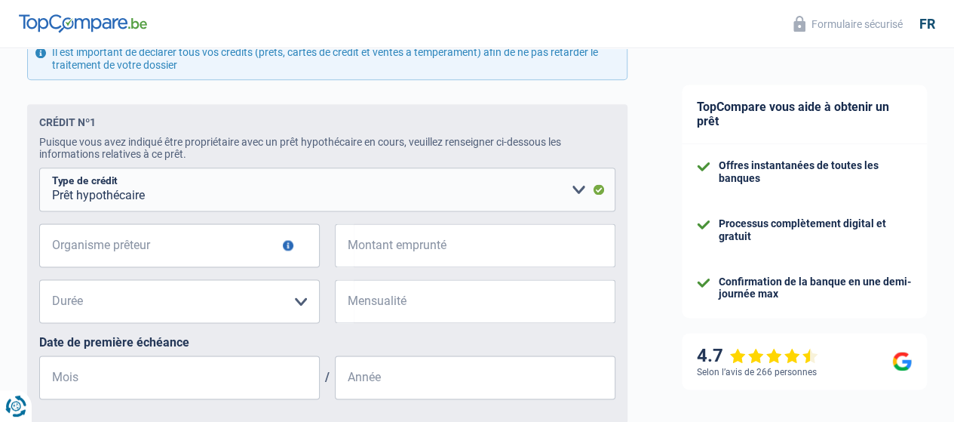
scroll to position [910, 0]
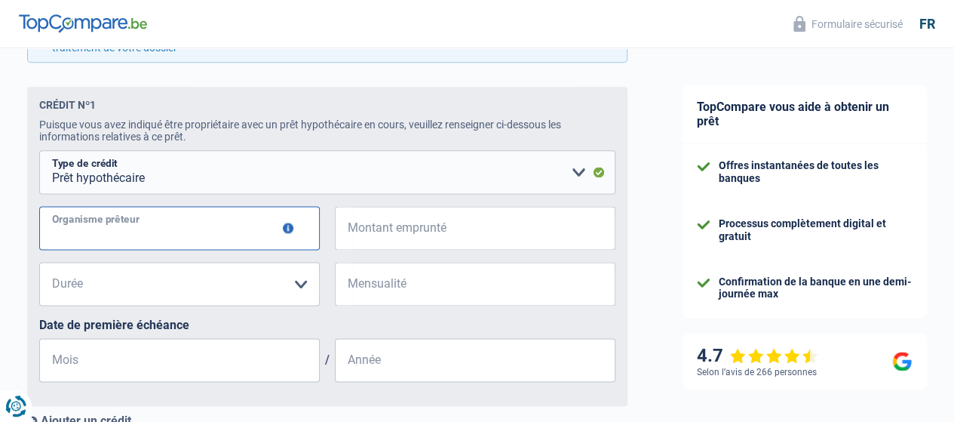
click at [219, 248] on input "Organisme prêteur" at bounding box center [179, 228] width 281 height 44
type input "b"
type input "Belfius"
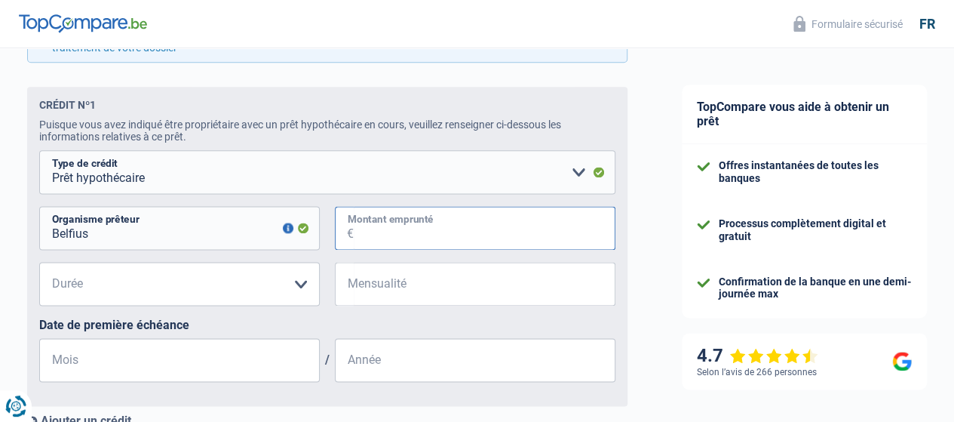
click at [436, 238] on input "Montant emprunté" at bounding box center [485, 228] width 262 height 44
type input "170.000"
click at [205, 284] on select "120 mois 180 mois 240 mois 300 mois 360 mois 420 mois Veuillez sélectionner une…" at bounding box center [179, 284] width 281 height 44
select select "240"
click at [52, 266] on select "120 mois 180 mois 240 mois 300 mois 360 mois 420 mois Veuillez sélectionner une…" at bounding box center [179, 284] width 281 height 44
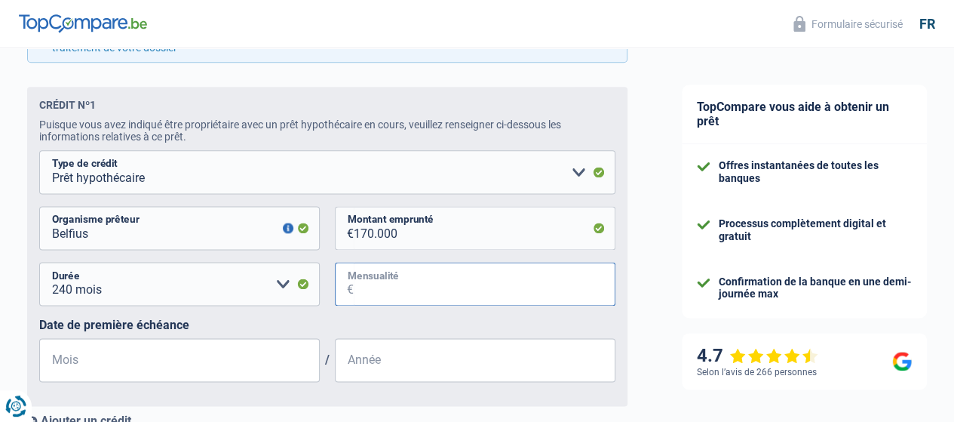
click at [467, 284] on input "Mensualité" at bounding box center [485, 284] width 262 height 44
type input "930"
click at [241, 373] on input "Mois" at bounding box center [179, 360] width 281 height 44
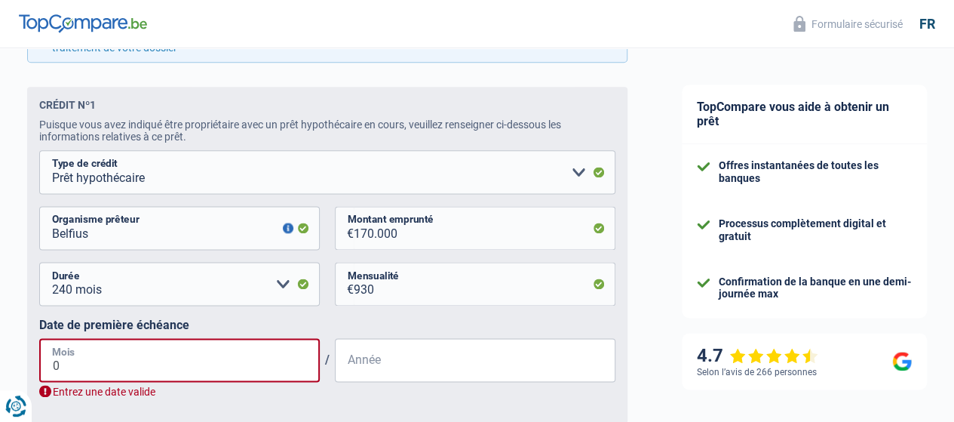
type input "04"
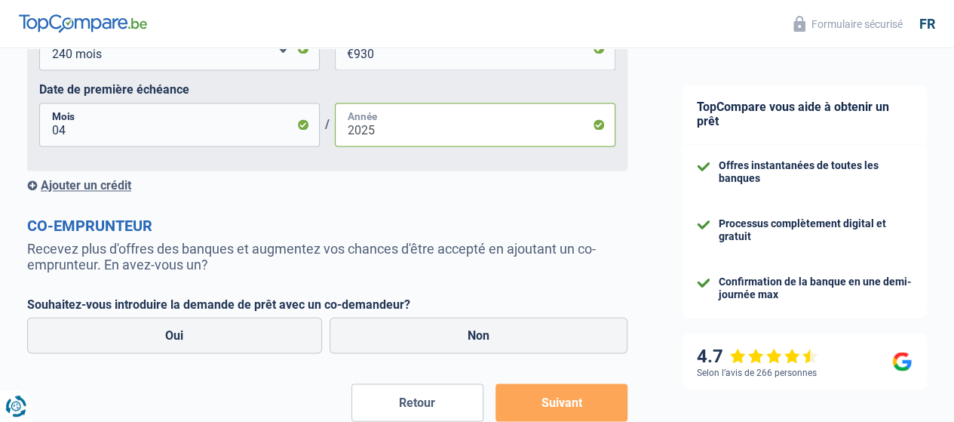
scroll to position [1147, 0]
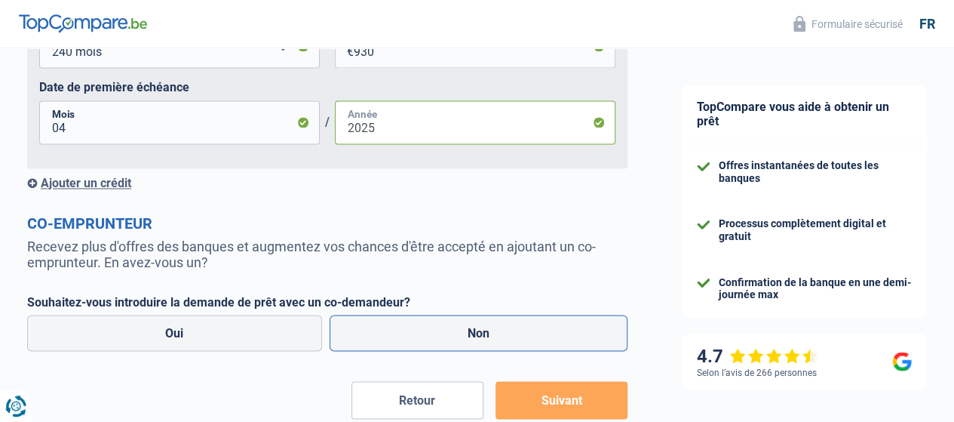
type input "2025"
click at [518, 343] on label "Non" at bounding box center [479, 333] width 299 height 36
click at [518, 343] on input "Non" at bounding box center [479, 333] width 299 height 36
radio input "true"
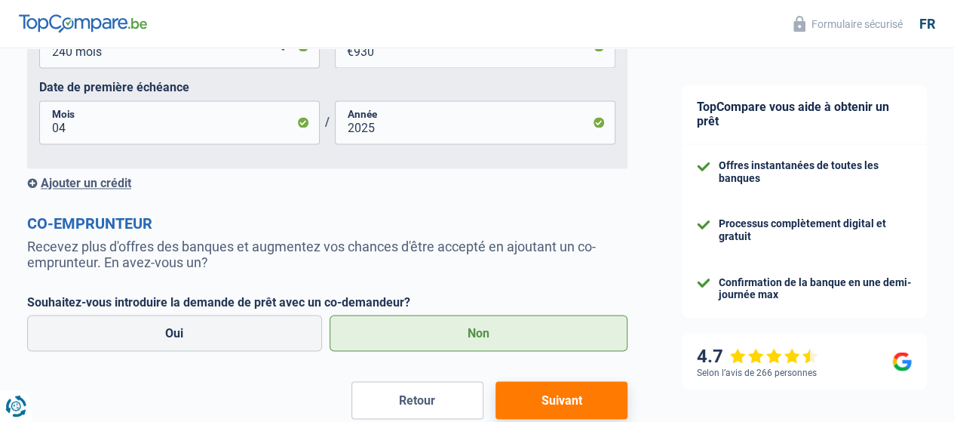
click at [561, 404] on button "Suivant" at bounding box center [562, 400] width 132 height 38
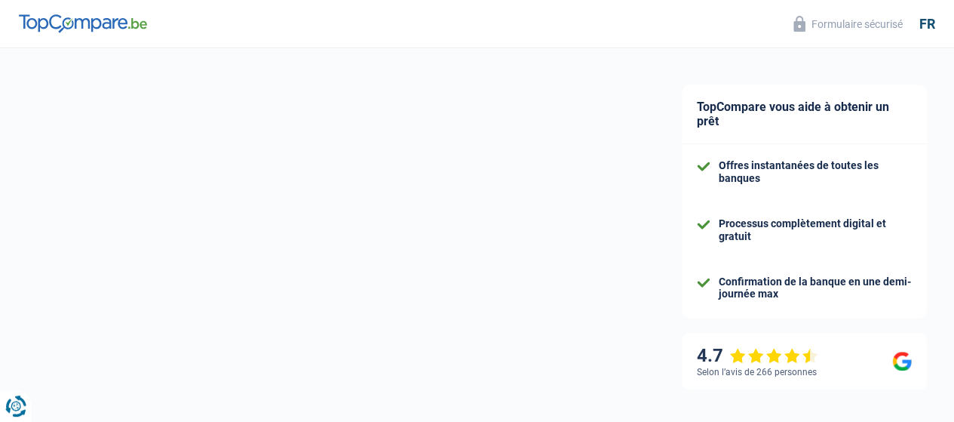
select select "renovation"
select select "120"
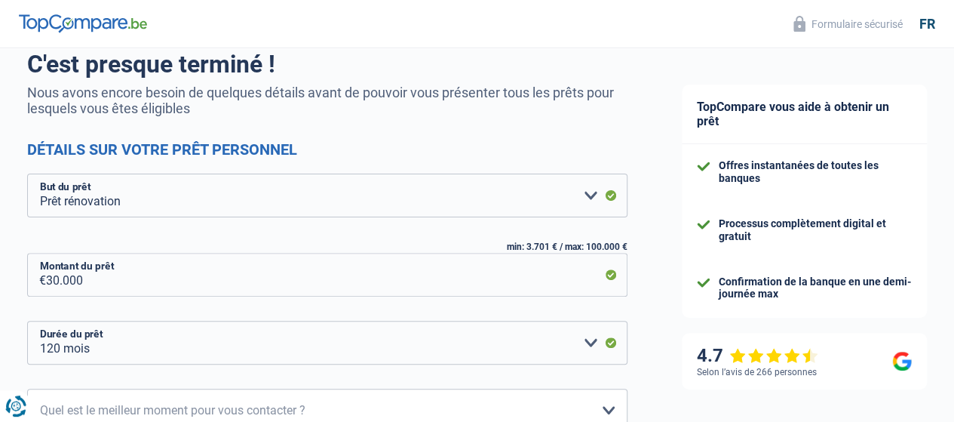
scroll to position [121, 0]
click at [327, 208] on select "Confort maison: meubles, textile, peinture, électroménager, outillage non-profe…" at bounding box center [327, 195] width 601 height 44
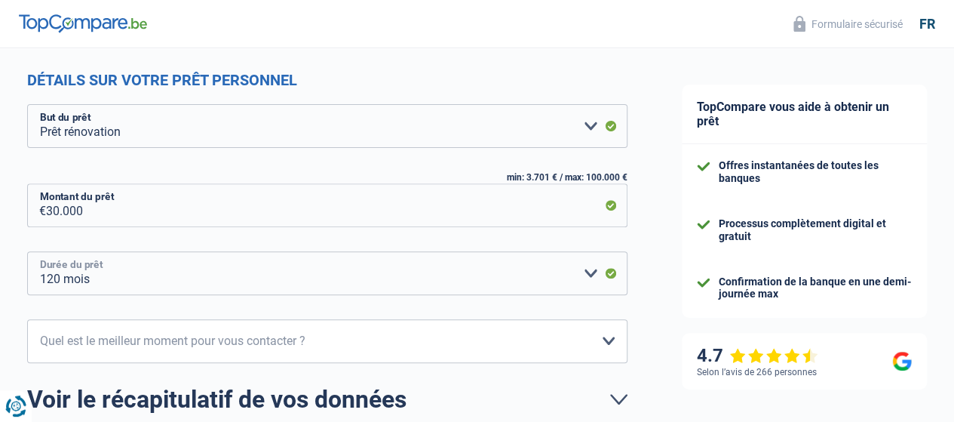
click at [573, 278] on select "12 mois 18 mois 24 mois 30 mois 36 mois 42 mois 48 mois 60 mois 72 mois 84 mois…" at bounding box center [327, 273] width 601 height 44
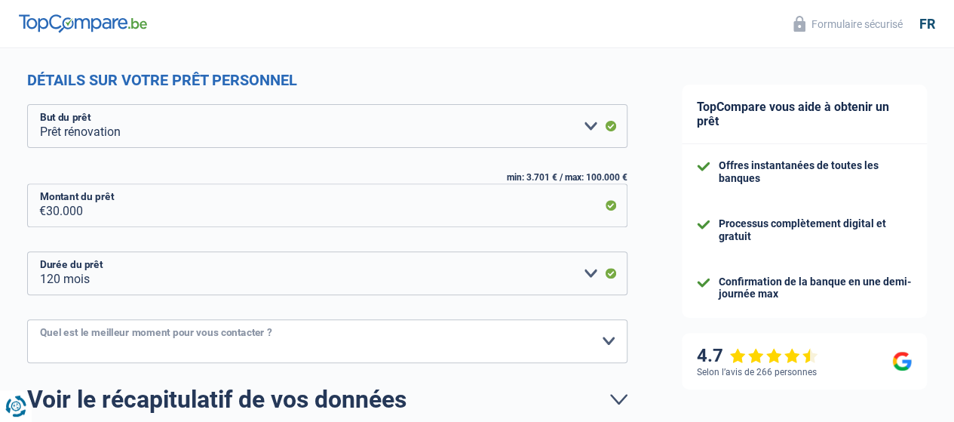
click at [364, 339] on select "10h-12h 12h-14h 14h-16h 16h-18h Veuillez sélectionner une option" at bounding box center [327, 341] width 601 height 44
select select "16-18"
click at [40, 320] on select "10h-12h 12h-14h 14h-16h 16h-18h Veuillez sélectionner une option" at bounding box center [327, 341] width 601 height 44
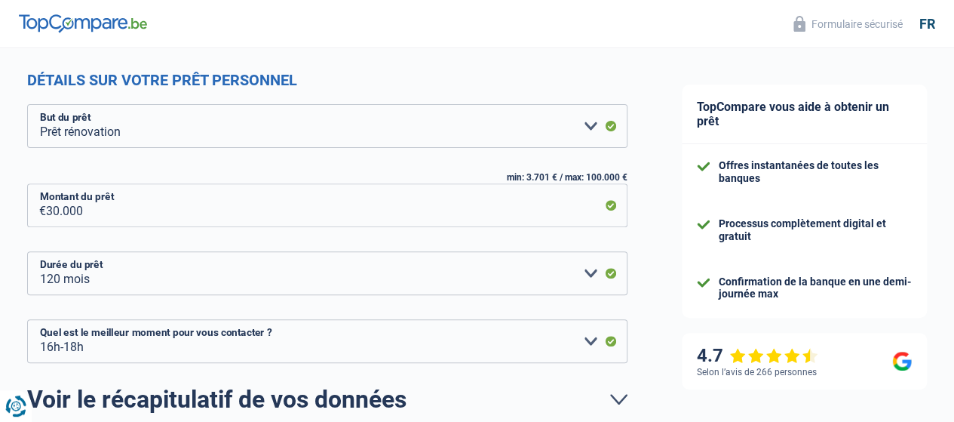
drag, startPoint x: 954, startPoint y: 201, endPoint x: 960, endPoint y: 280, distance: 78.7
click at [954, 246] on html "Vous avez le contrôle de vos données Nous utilisons des cookies, tout comme nos…" at bounding box center [477, 28] width 954 height 436
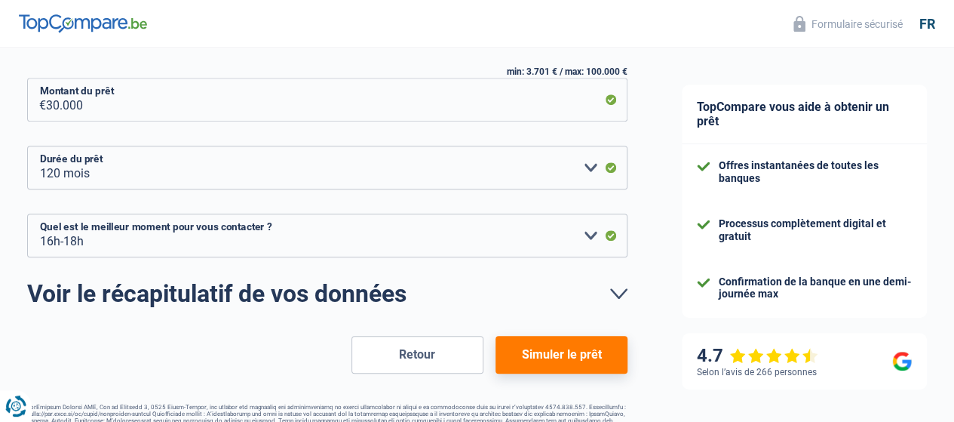
scroll to position [305, 0]
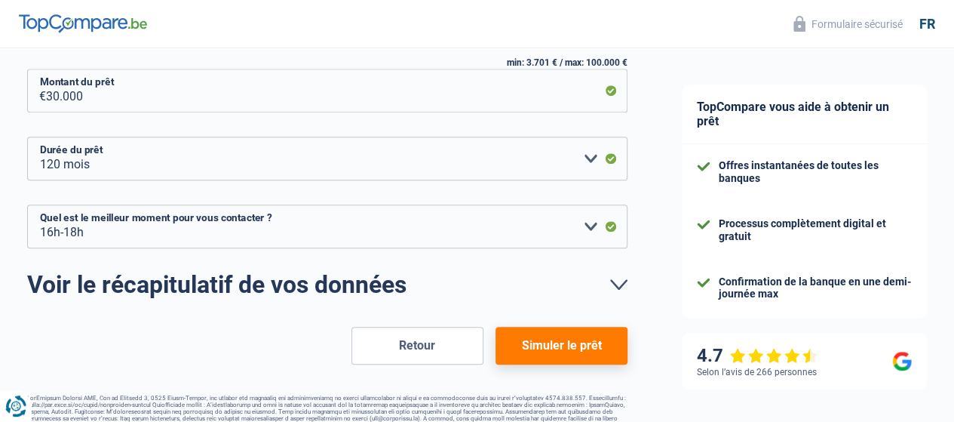
click at [544, 347] on button "Simuler le prêt" at bounding box center [562, 346] width 132 height 38
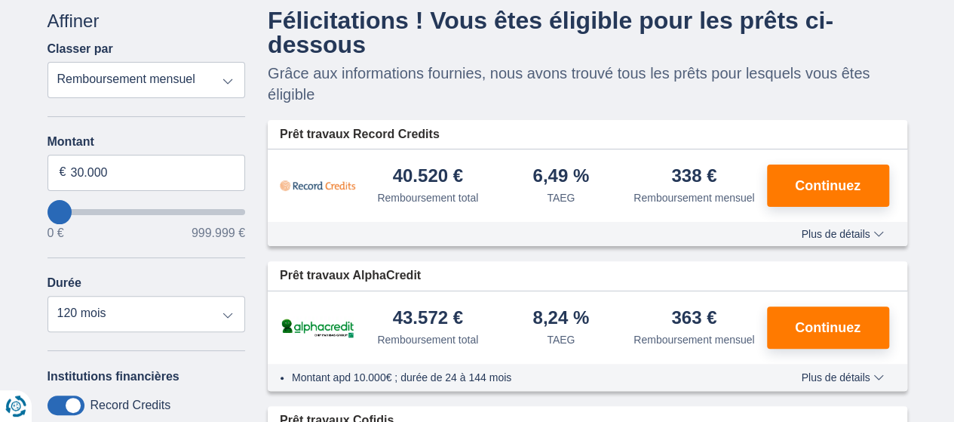
scroll to position [103, 0]
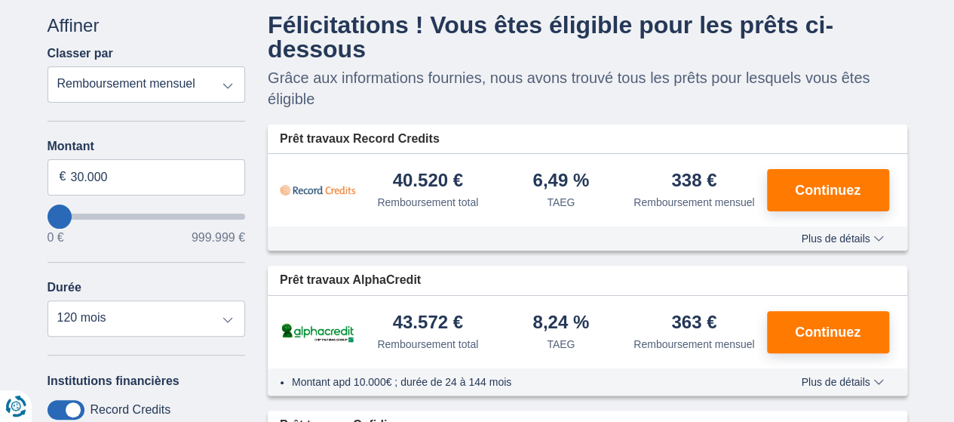
click at [865, 244] on div "Plus de détails Moins de détails" at bounding box center [588, 238] width 640 height 24
click at [880, 237] on span "Plus de détails" at bounding box center [842, 238] width 82 height 11
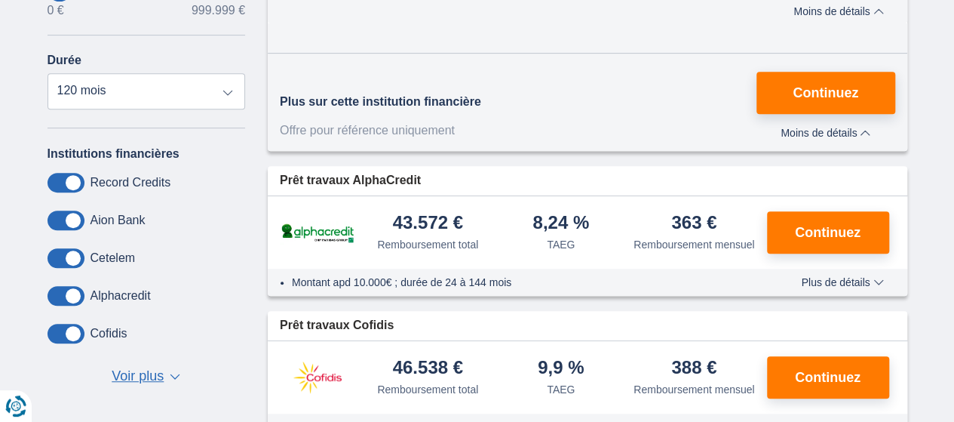
scroll to position [332, 0]
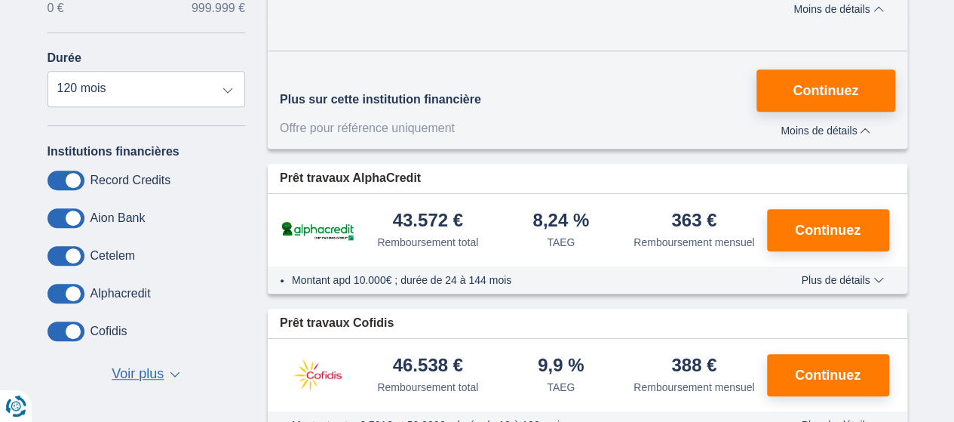
click at [154, 379] on span "Voir plus" at bounding box center [138, 374] width 52 height 20
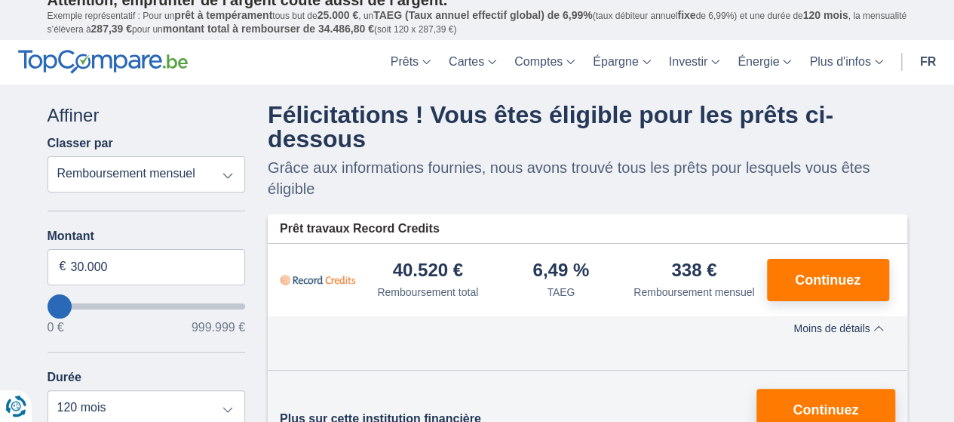
scroll to position [0, 0]
